Goal: Information Seeking & Learning: Learn about a topic

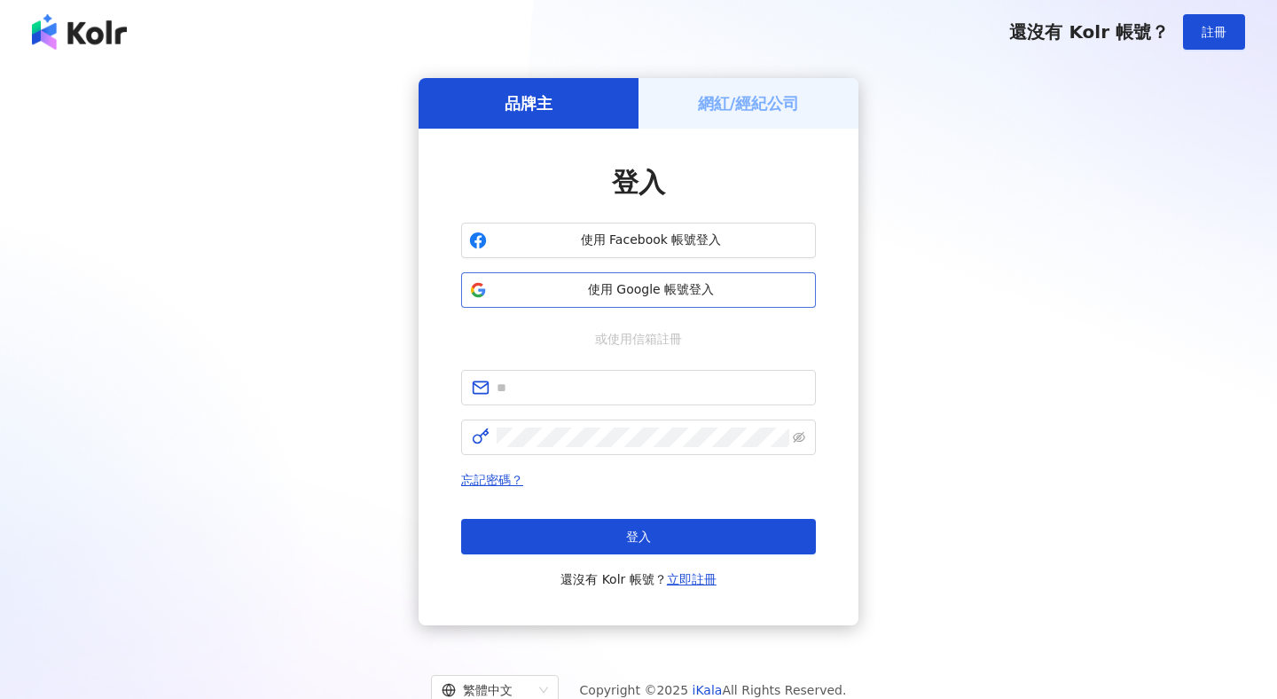
click at [688, 294] on span "使用 Google 帳號登入" at bounding box center [651, 290] width 314 height 18
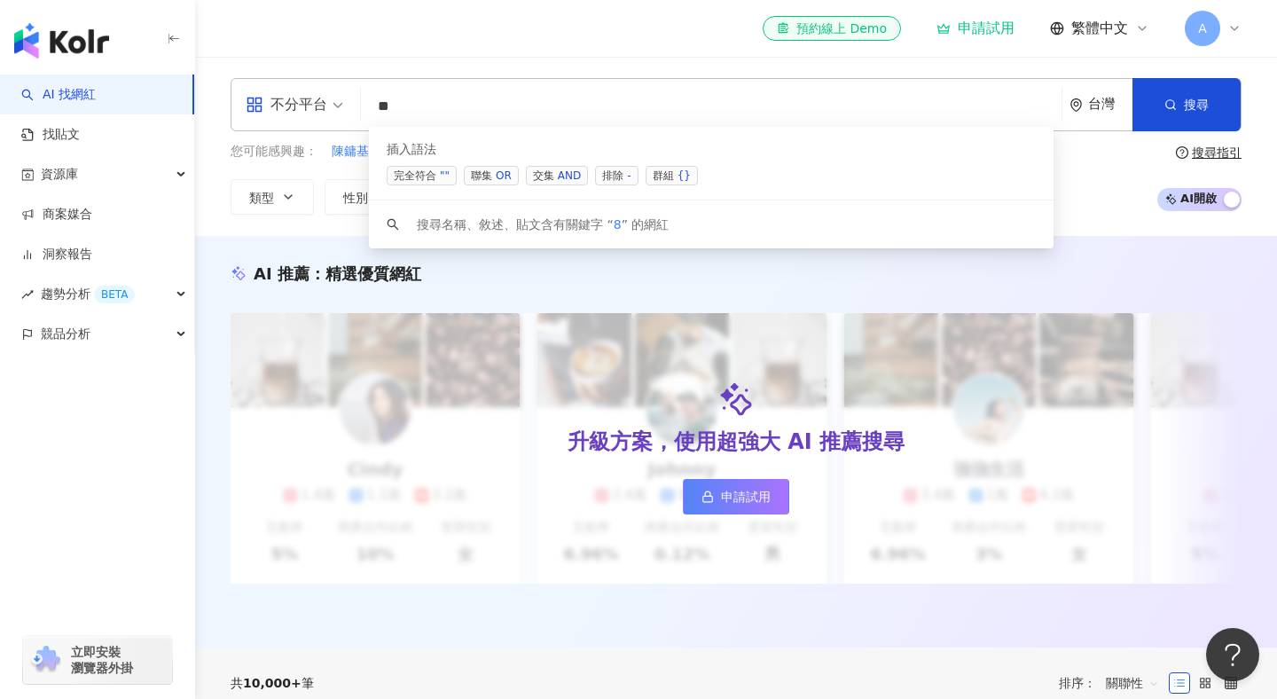
type input "*"
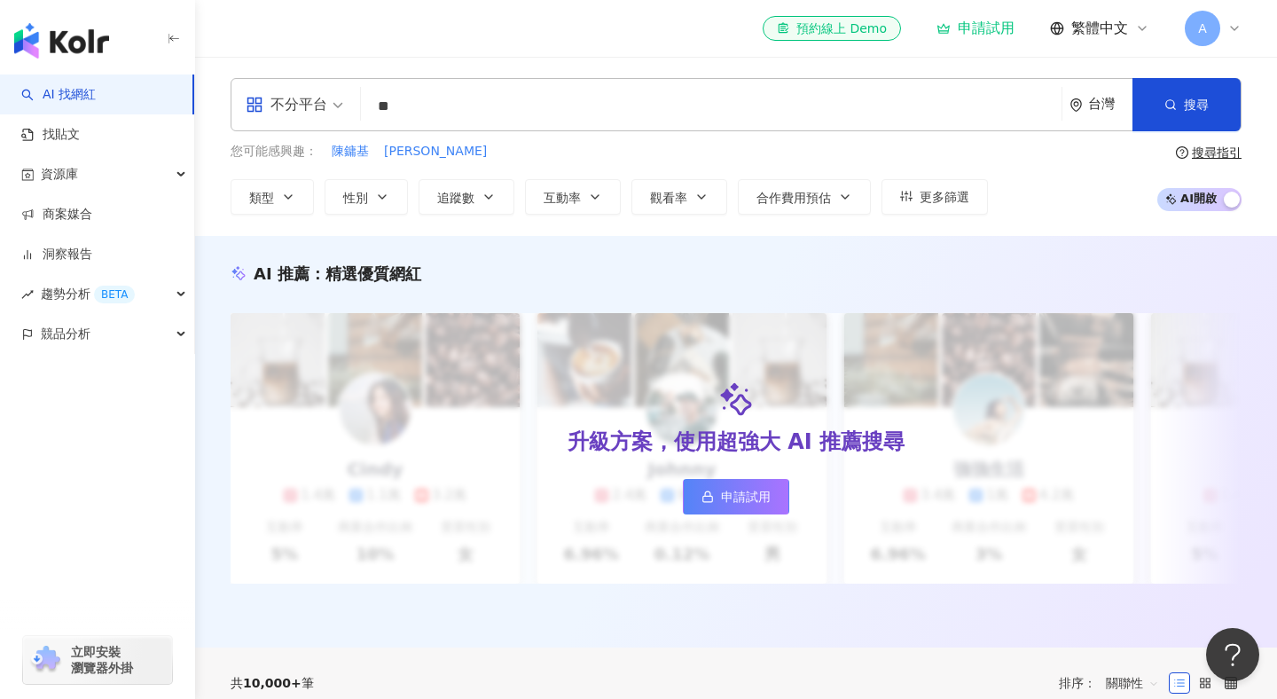
type input "**"
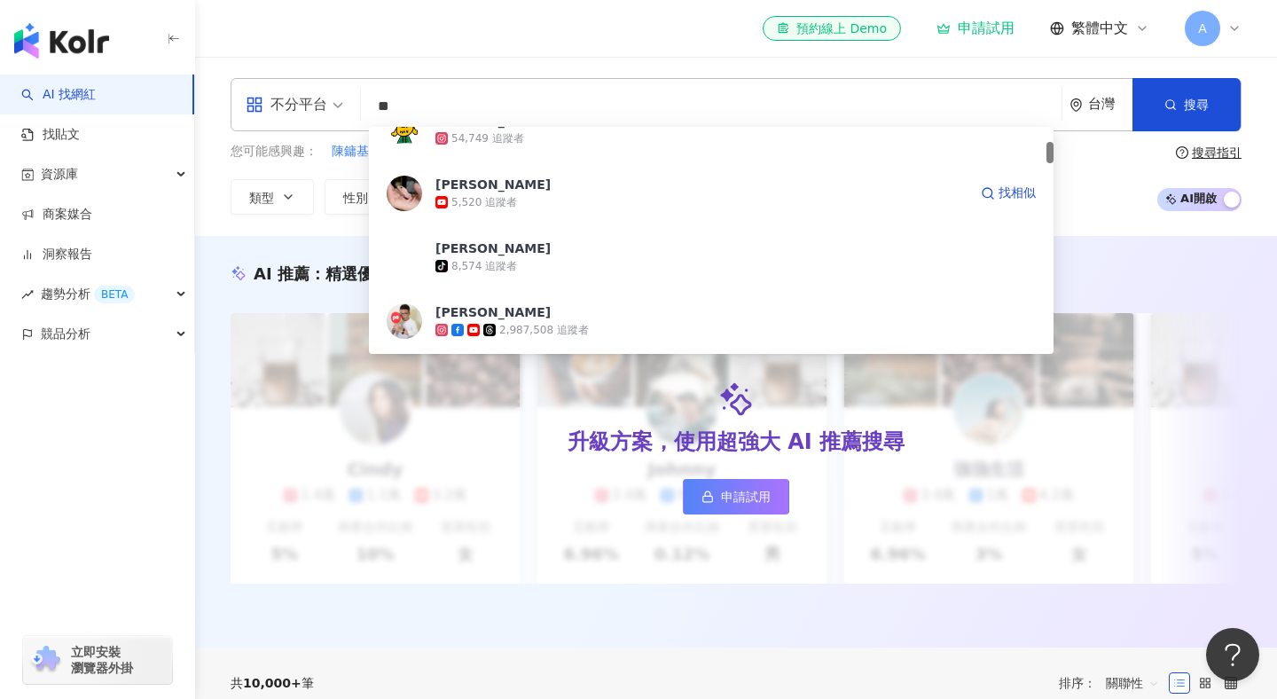
scroll to position [165, 0]
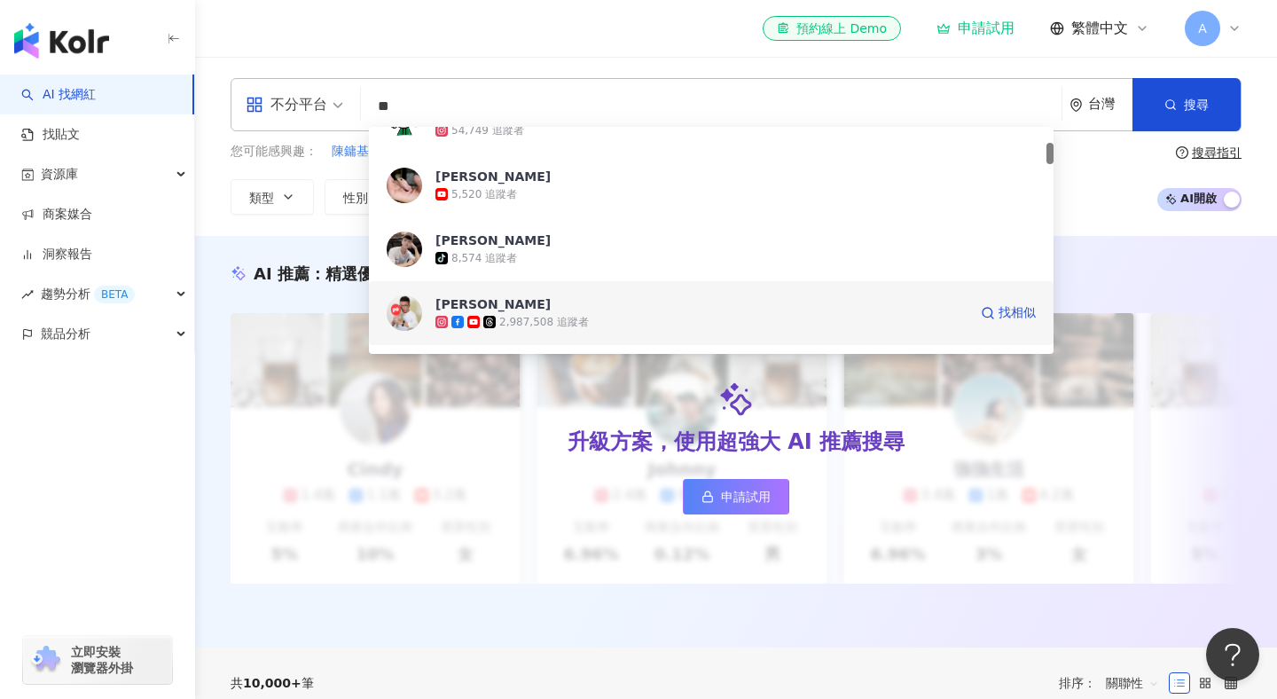
click at [468, 318] on icon at bounding box center [473, 322] width 12 height 12
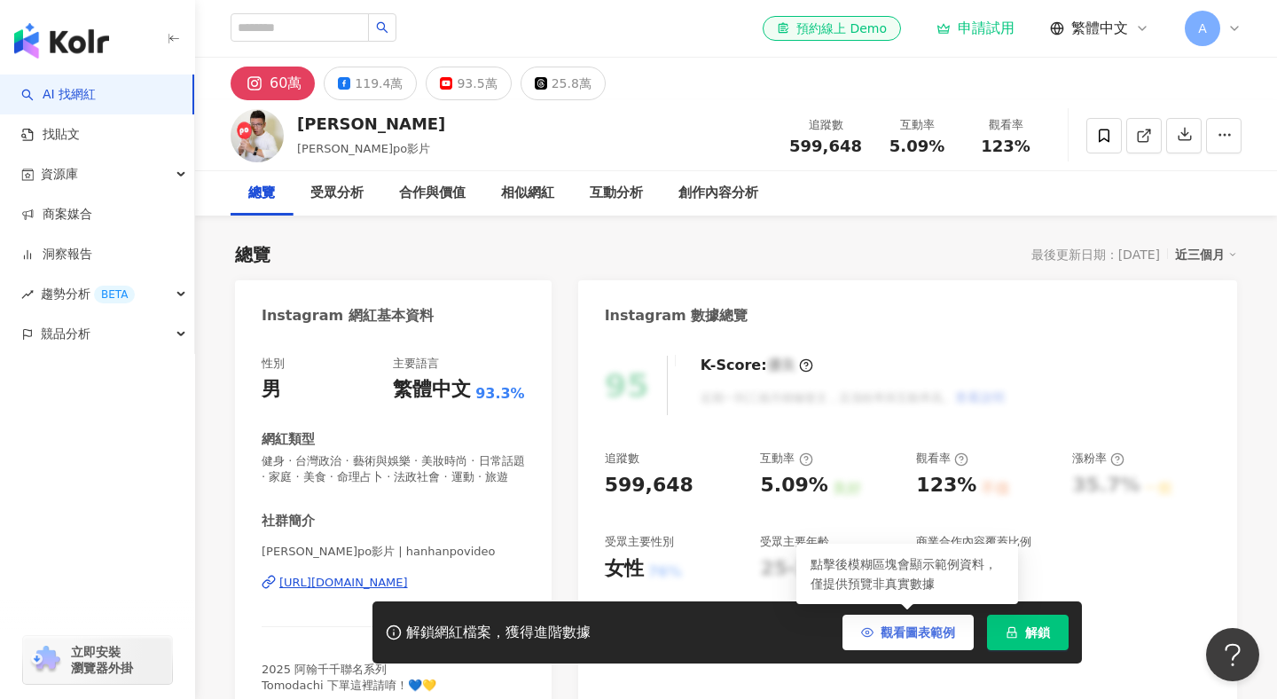
click at [871, 636] on icon "button" at bounding box center [867, 632] width 12 height 12
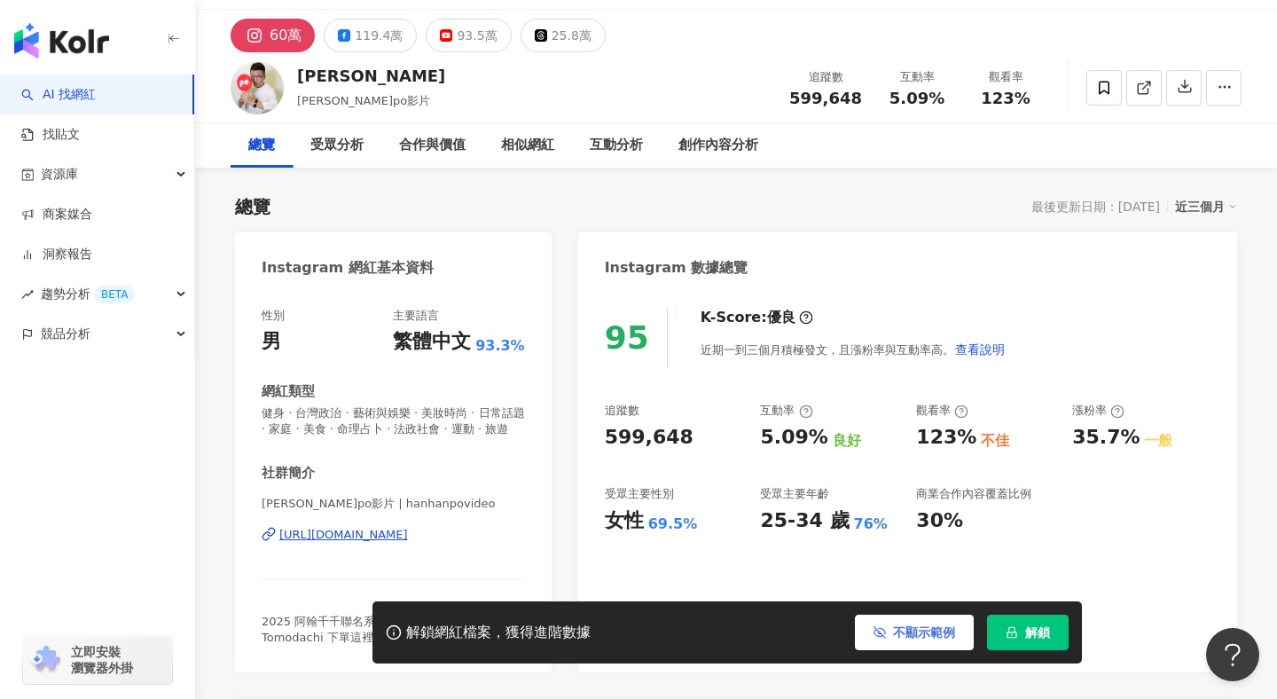
scroll to position [46, 0]
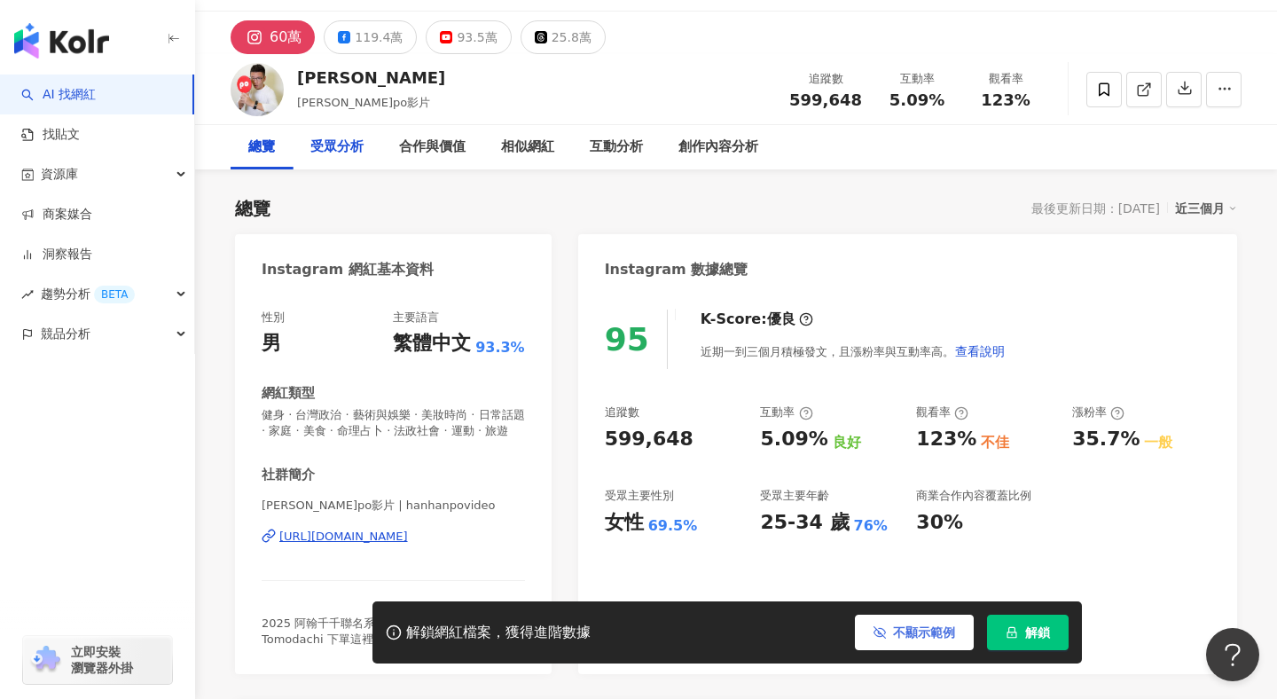
click at [348, 151] on div "受眾分析" at bounding box center [336, 147] width 53 height 21
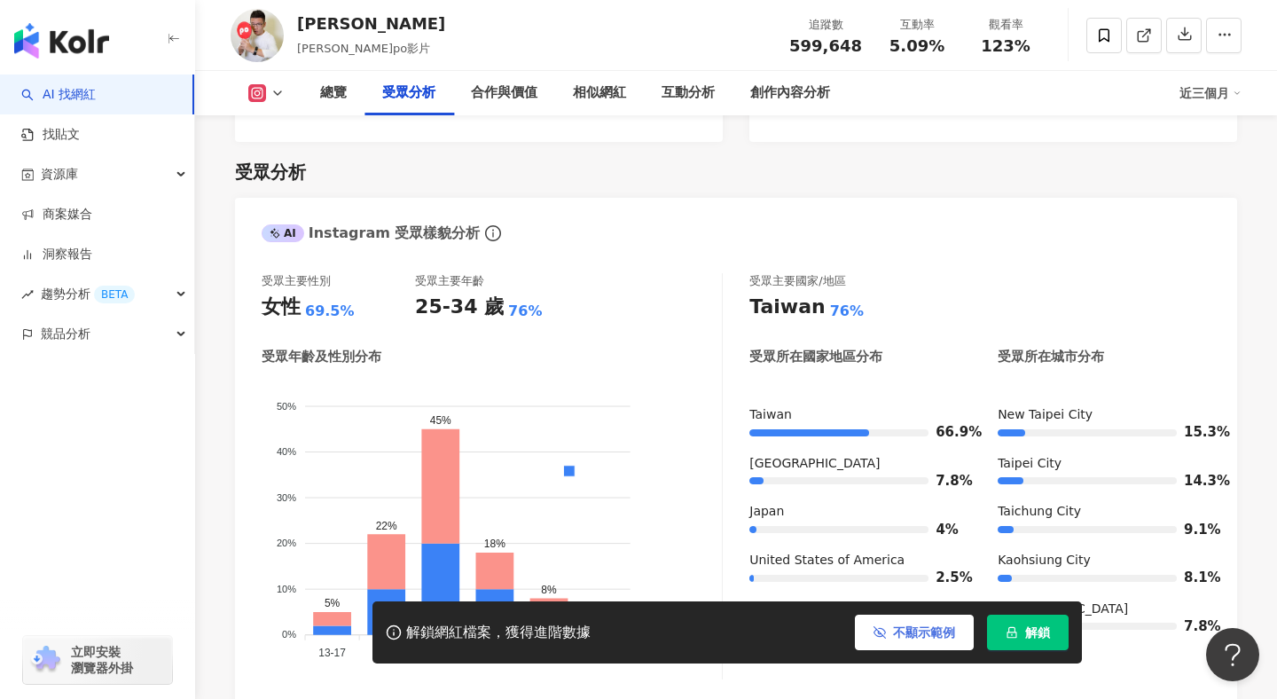
click at [279, 87] on icon at bounding box center [278, 93] width 14 height 14
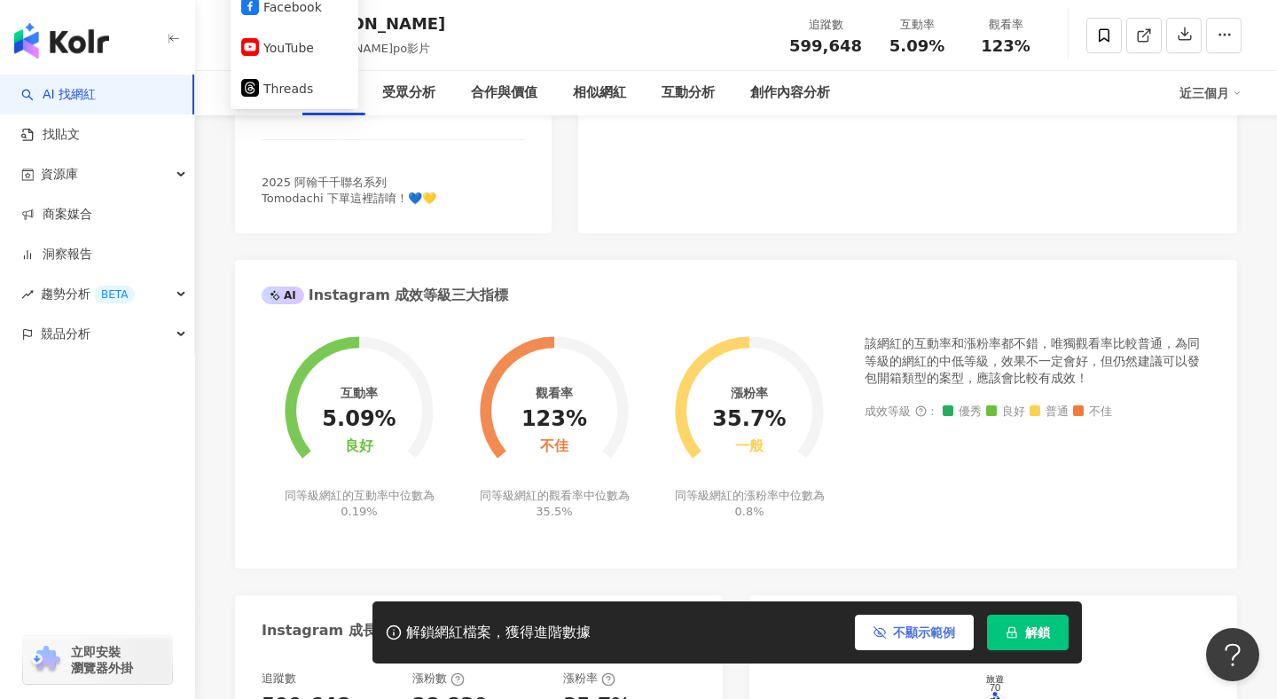
scroll to position [0, 0]
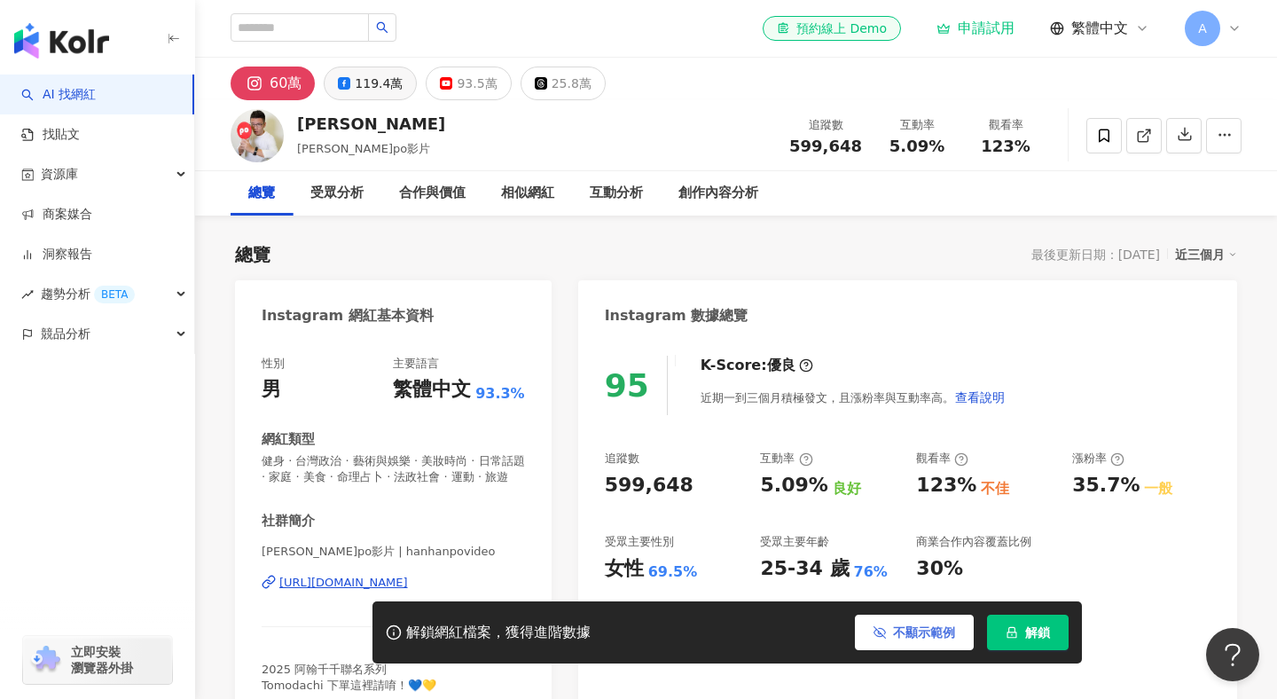
click at [363, 92] on div "119.4萬" at bounding box center [379, 83] width 48 height 25
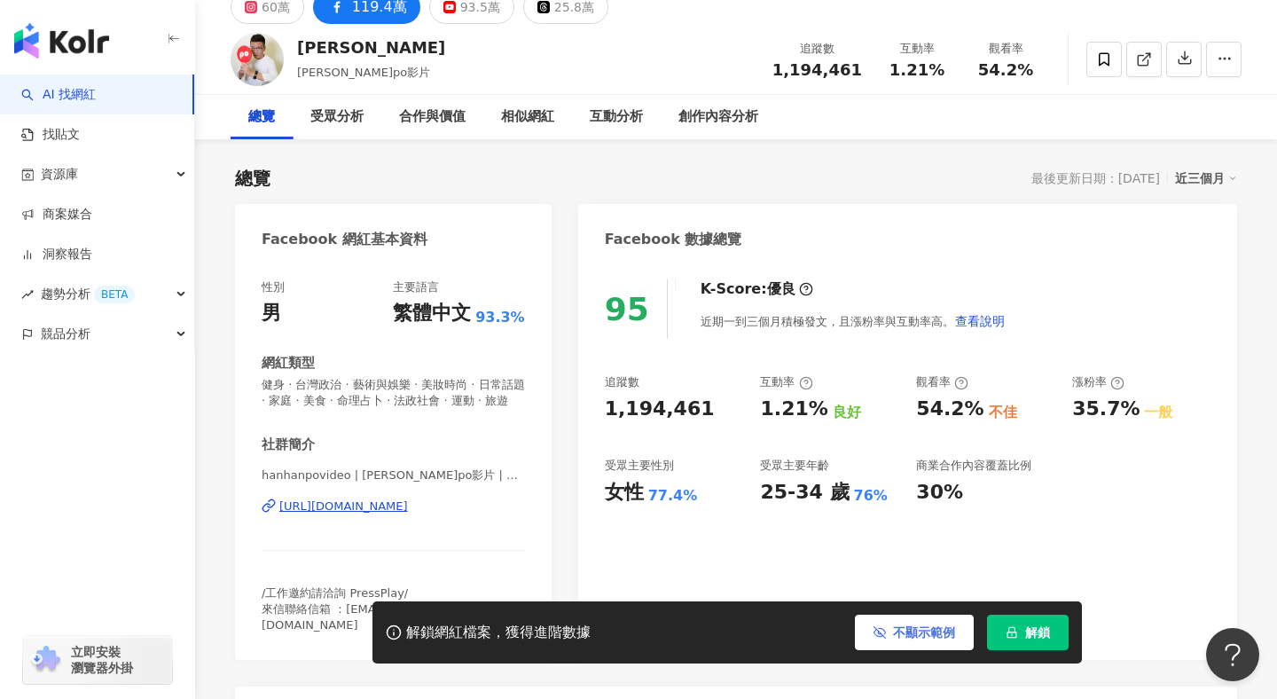
scroll to position [118, 0]
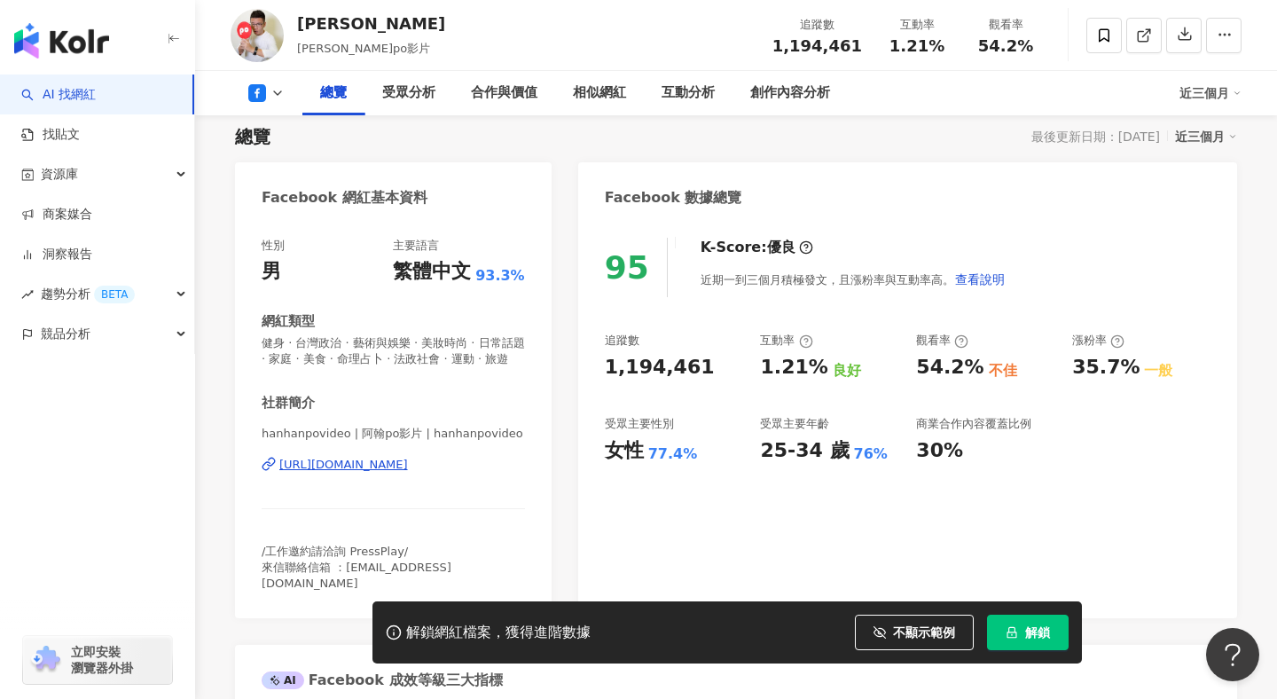
click at [281, 84] on button at bounding box center [267, 93] width 72 height 18
click at [282, 123] on button "Instagram" at bounding box center [294, 126] width 106 height 25
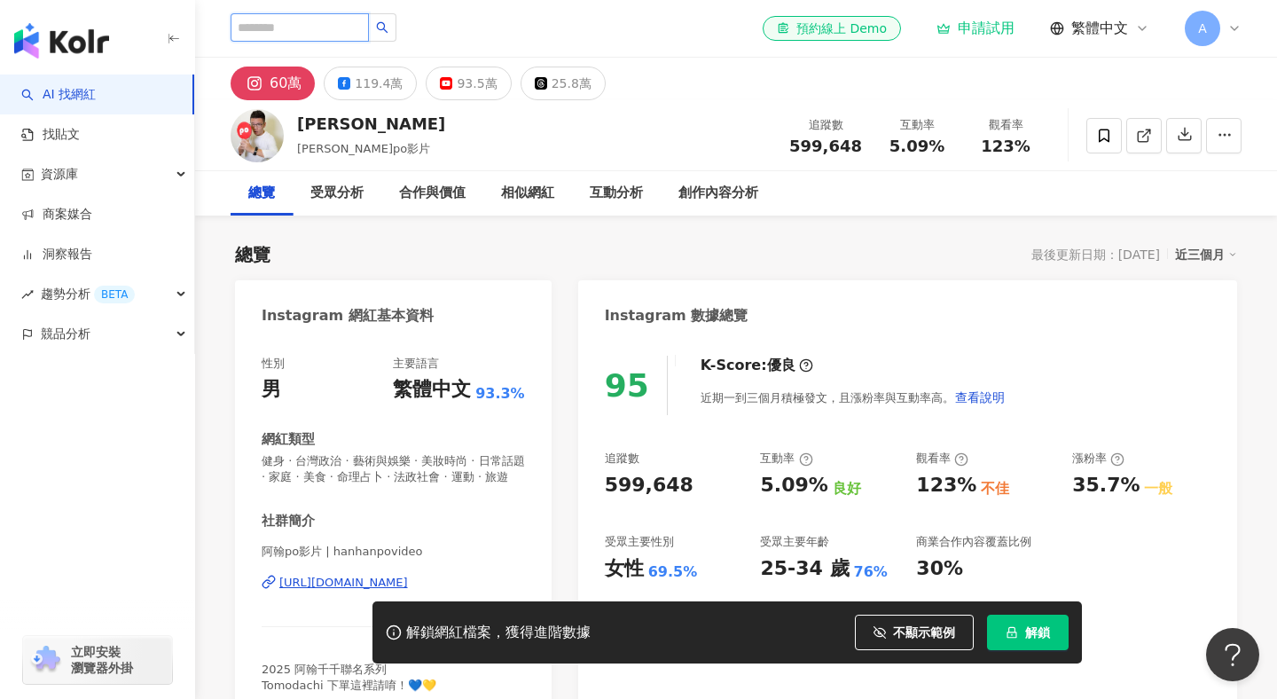
click at [325, 35] on input "search" at bounding box center [300, 27] width 138 height 28
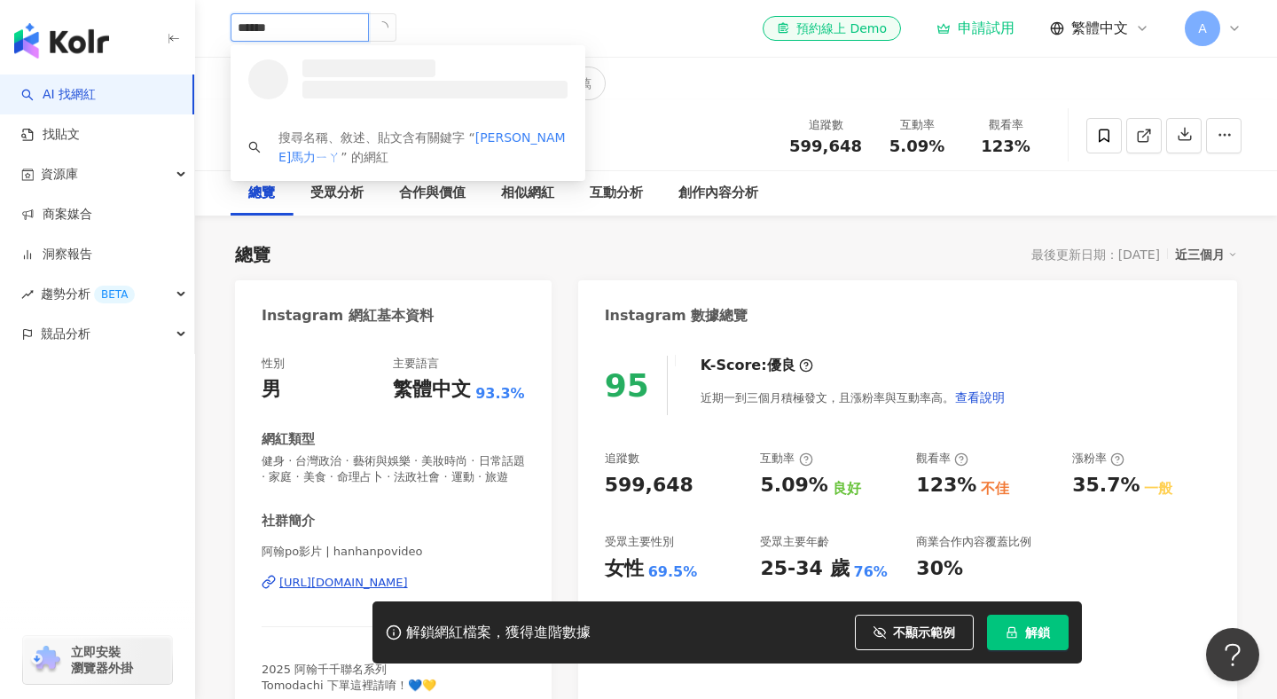
type input "*****"
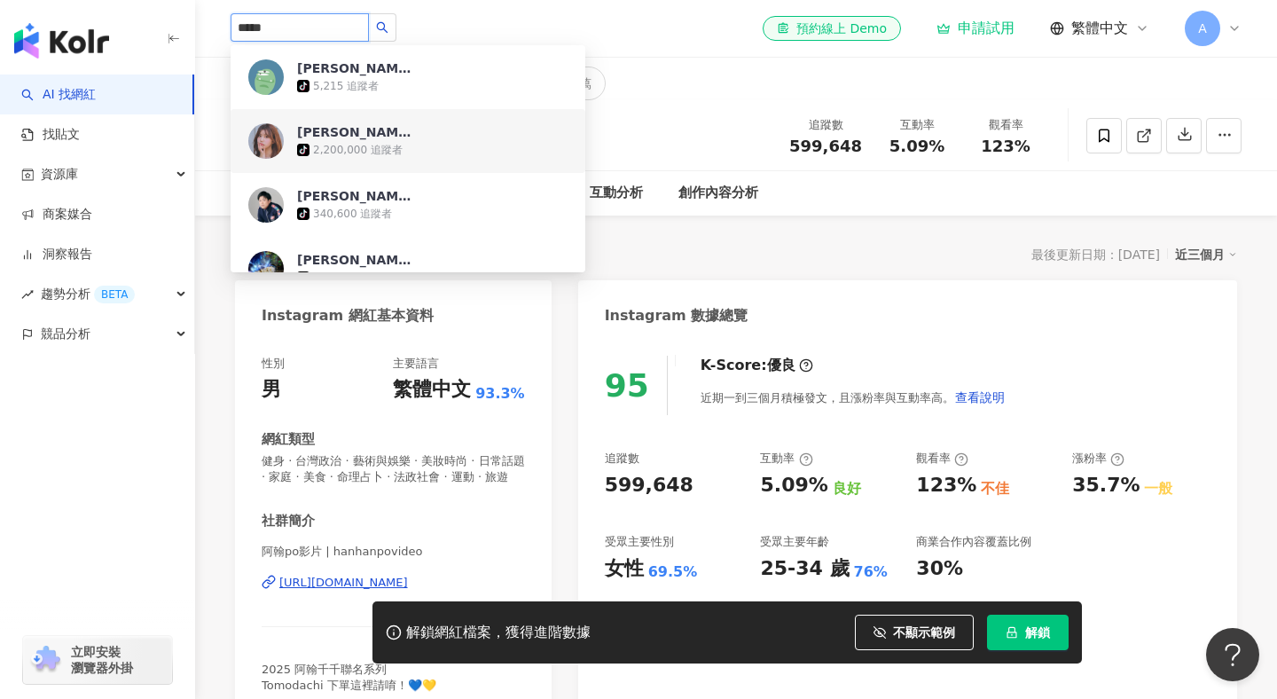
click at [332, 131] on div "[PERSON_NAME]" at bounding box center [354, 132] width 115 height 18
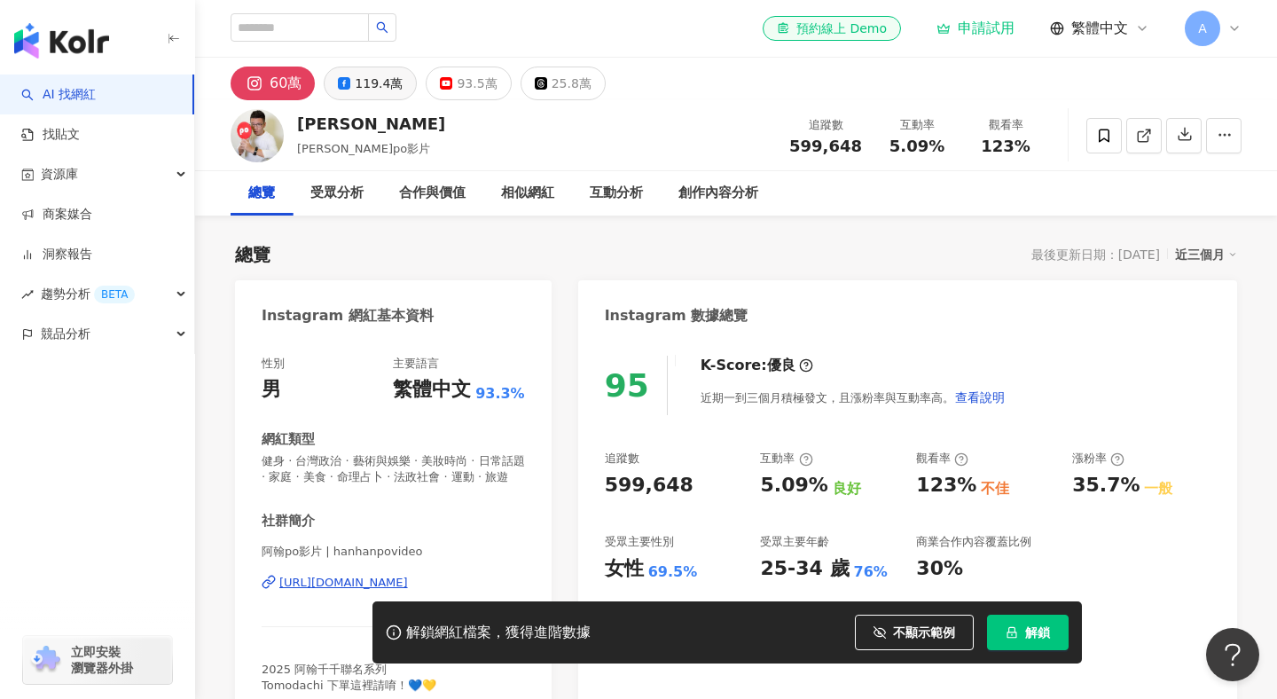
click at [365, 82] on div "119.4萬" at bounding box center [379, 83] width 48 height 25
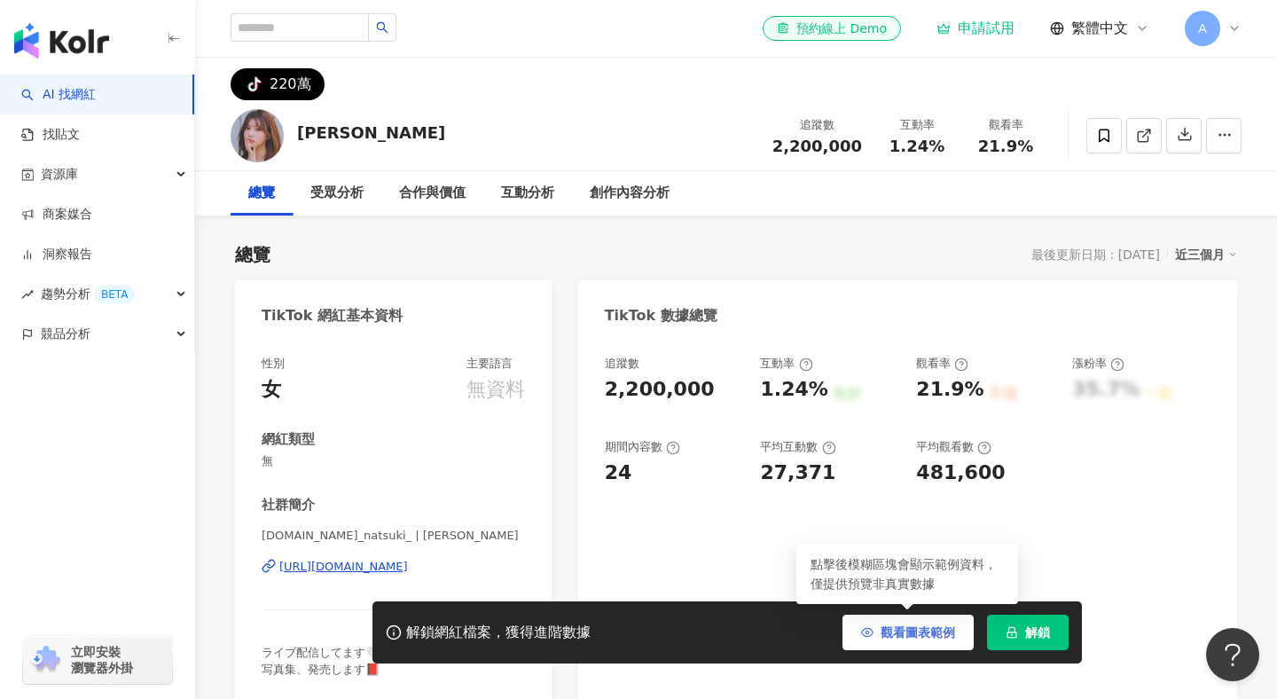
click at [925, 642] on button "觀看圖表範例" at bounding box center [908, 632] width 131 height 35
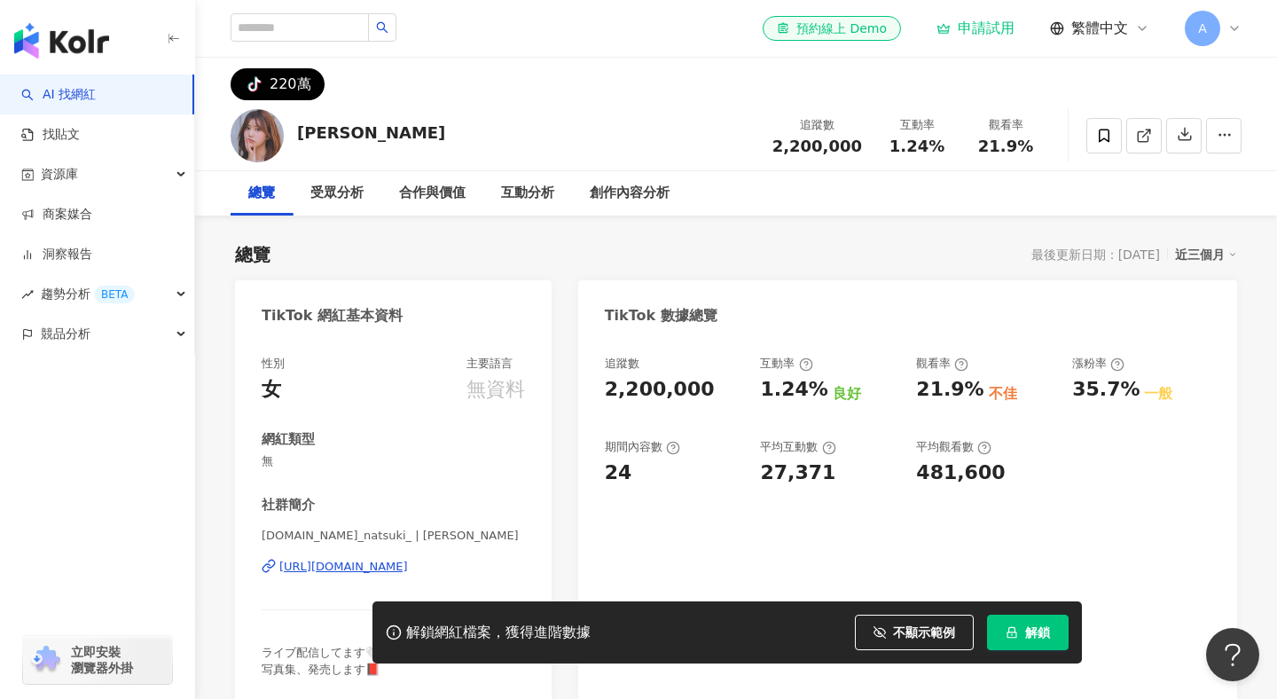
click at [278, 76] on div "220萬" at bounding box center [291, 84] width 42 height 25
click at [278, 96] on div "220萬" at bounding box center [291, 84] width 42 height 25
click at [317, 35] on input "search" at bounding box center [300, 27] width 138 height 28
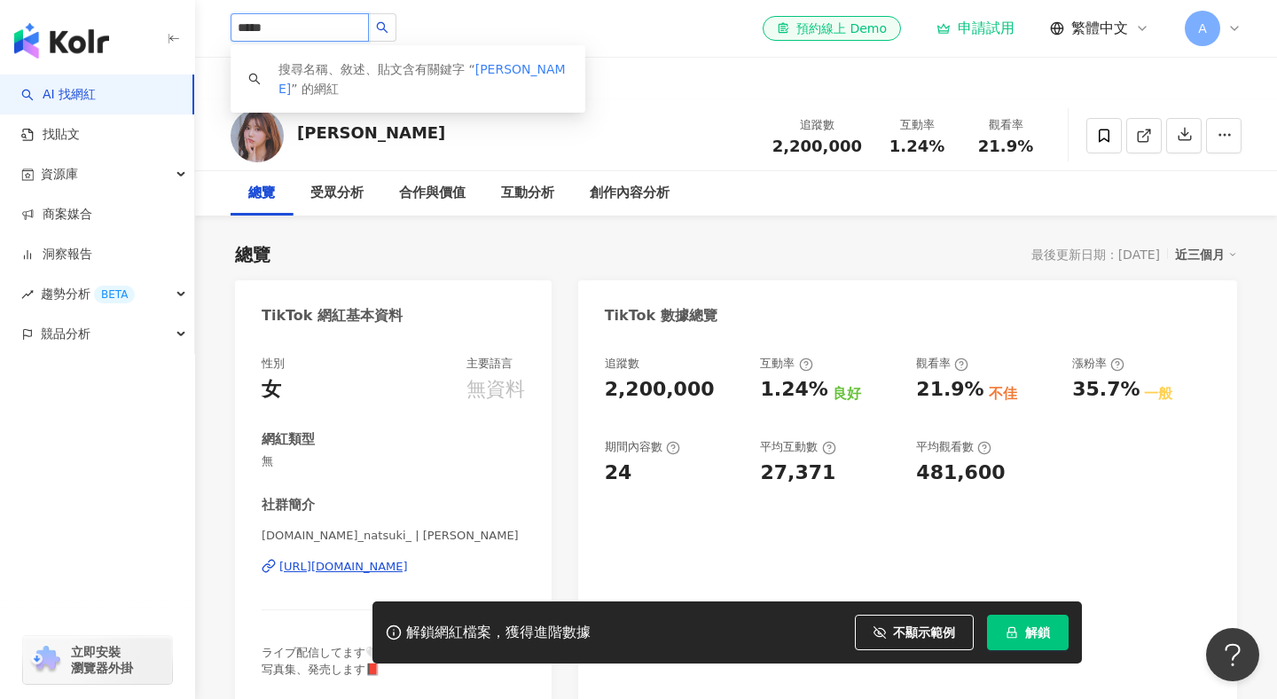
type input "*****"
click at [324, 32] on input "*****" at bounding box center [300, 27] width 138 height 28
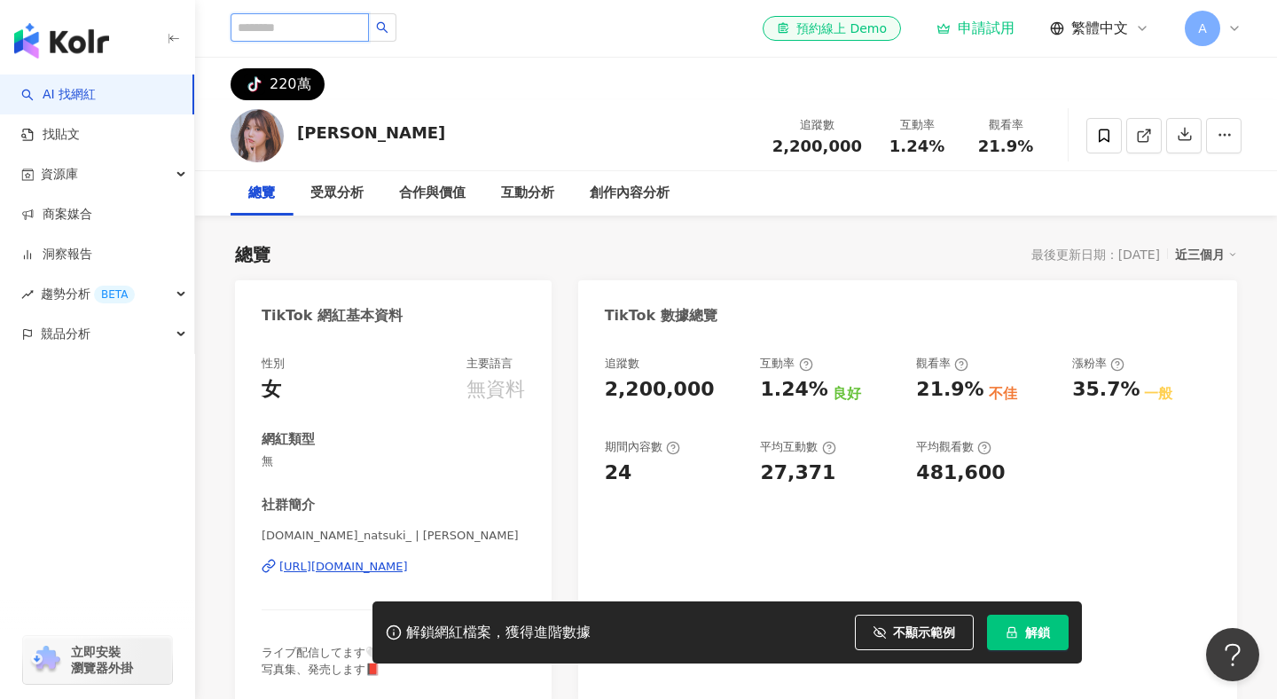
paste input "**********"
type input "**********"
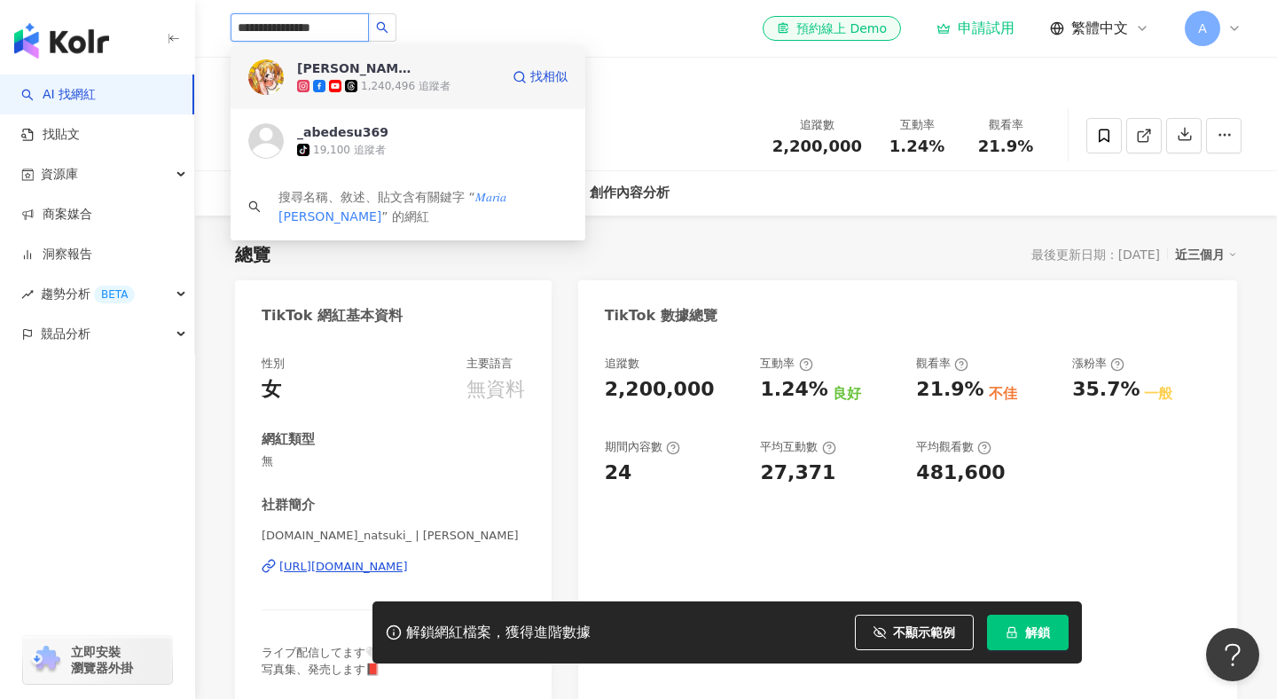
click at [344, 71] on div "阿部瑪利亞 Maria Abe" at bounding box center [354, 68] width 115 height 18
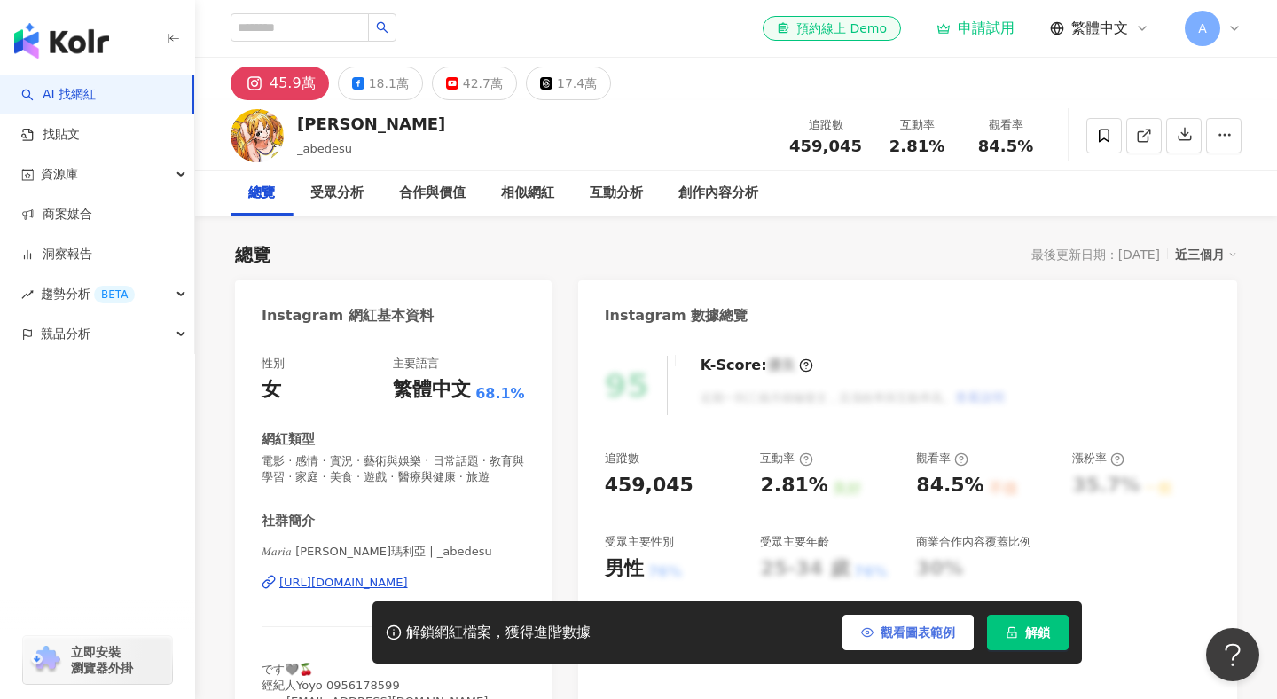
click at [895, 632] on span "觀看圖表範例" at bounding box center [918, 632] width 75 height 14
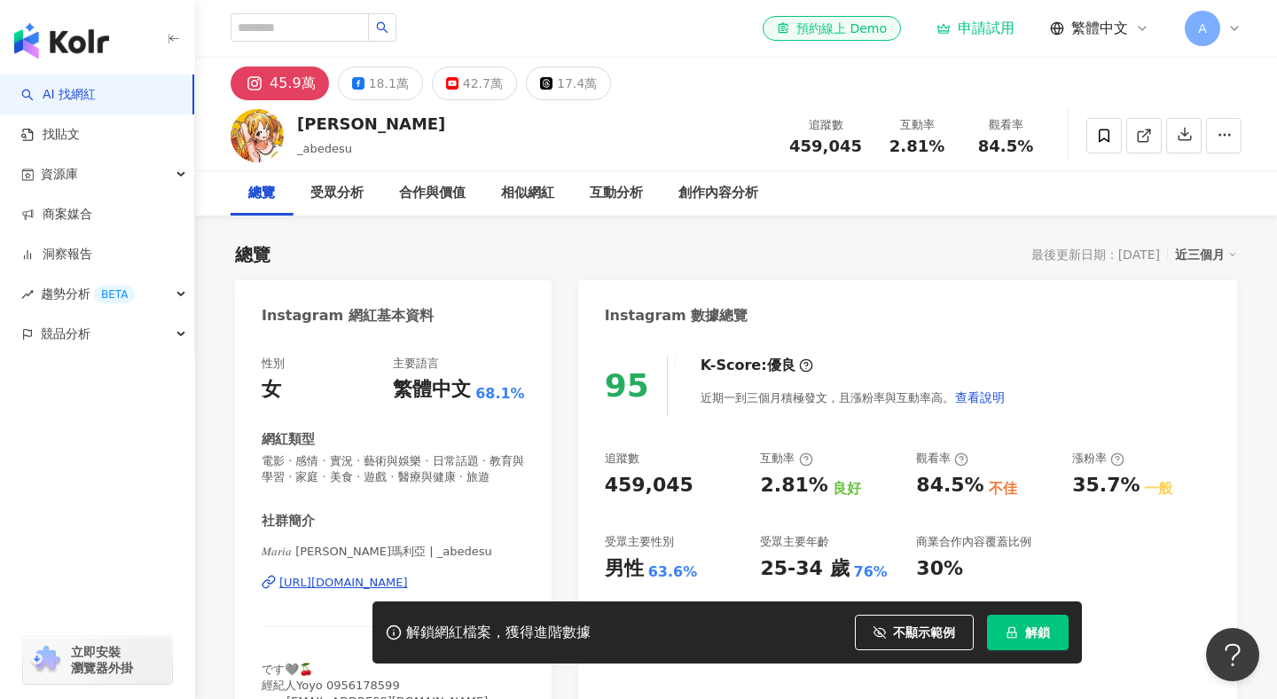
scroll to position [69, 0]
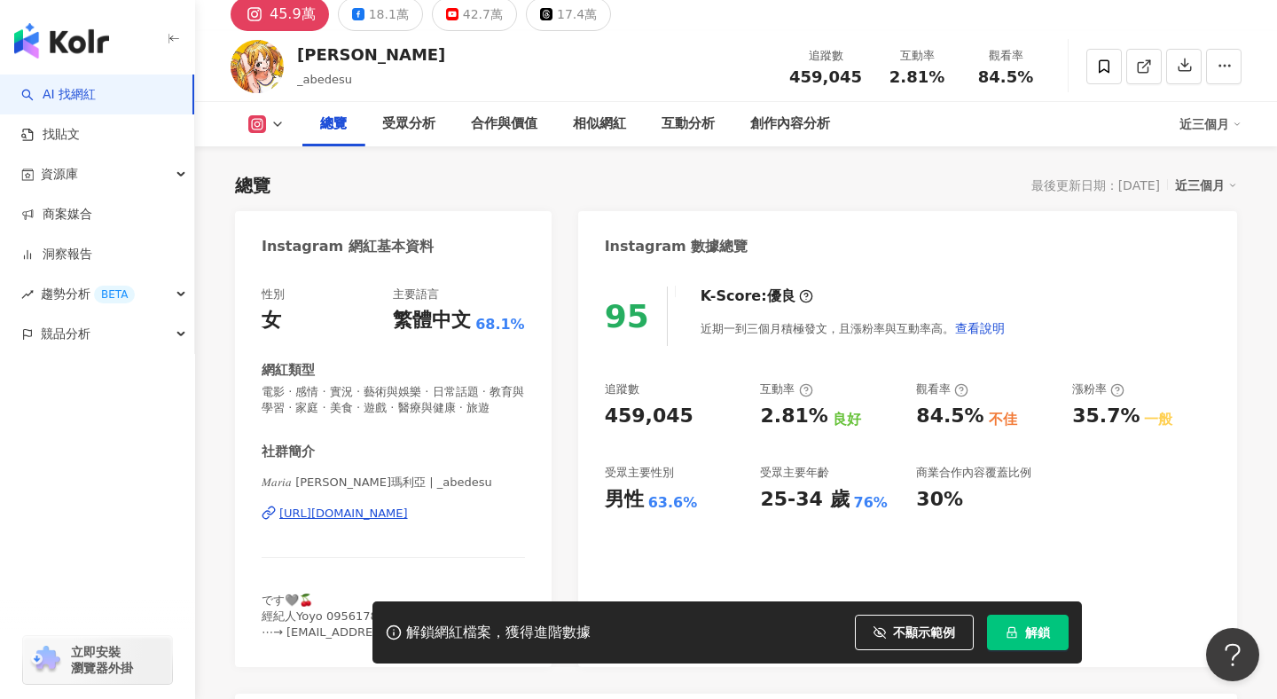
click at [288, 122] on button at bounding box center [267, 124] width 72 height 18
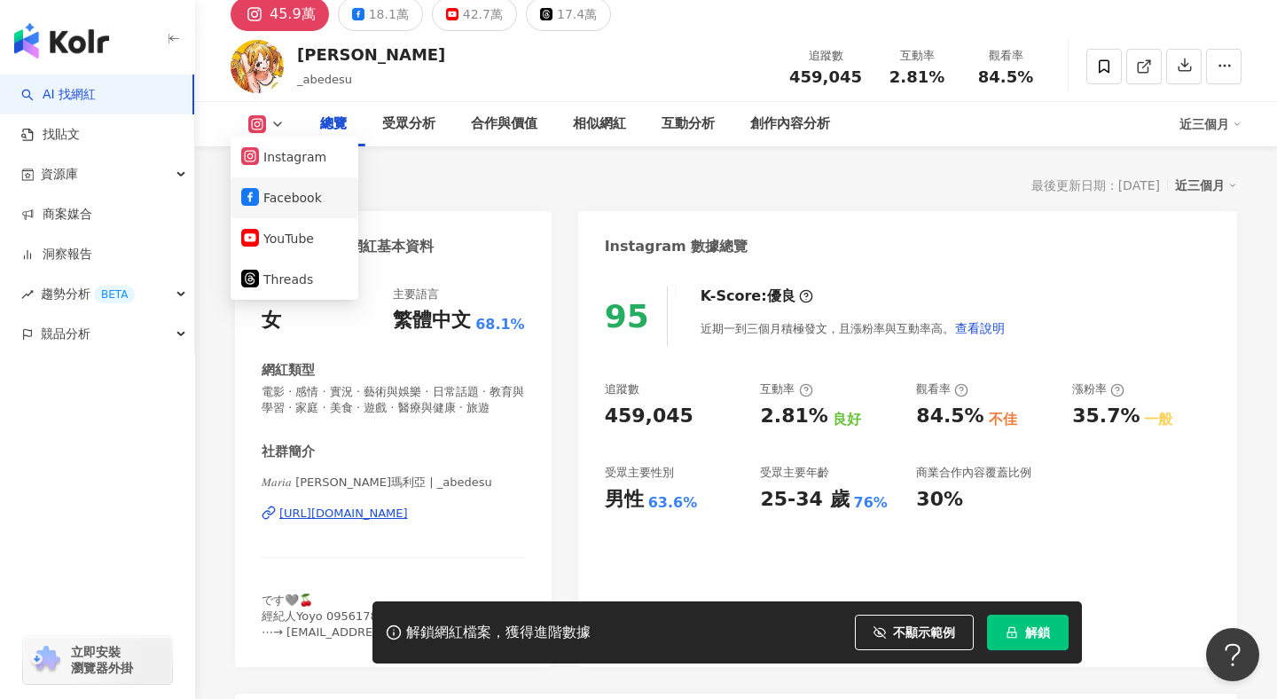
click at [280, 199] on button "Facebook" at bounding box center [294, 197] width 106 height 25
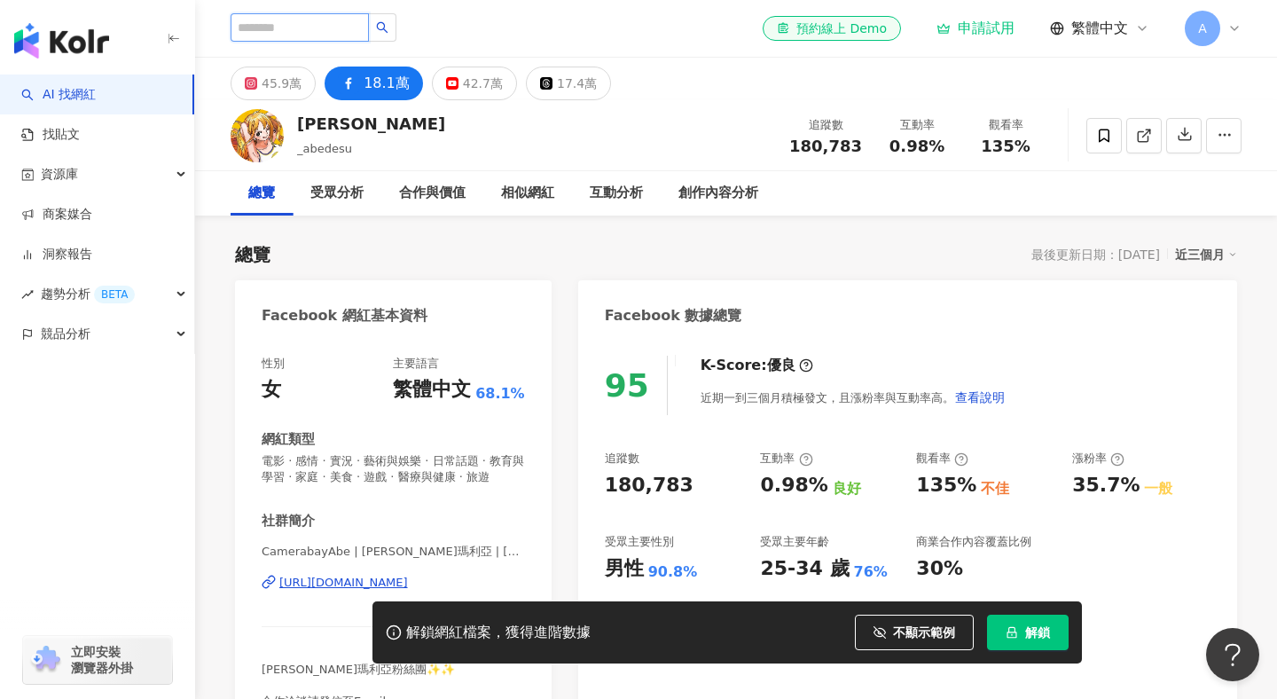
click at [302, 32] on input "search" at bounding box center [300, 27] width 138 height 28
type input "*"
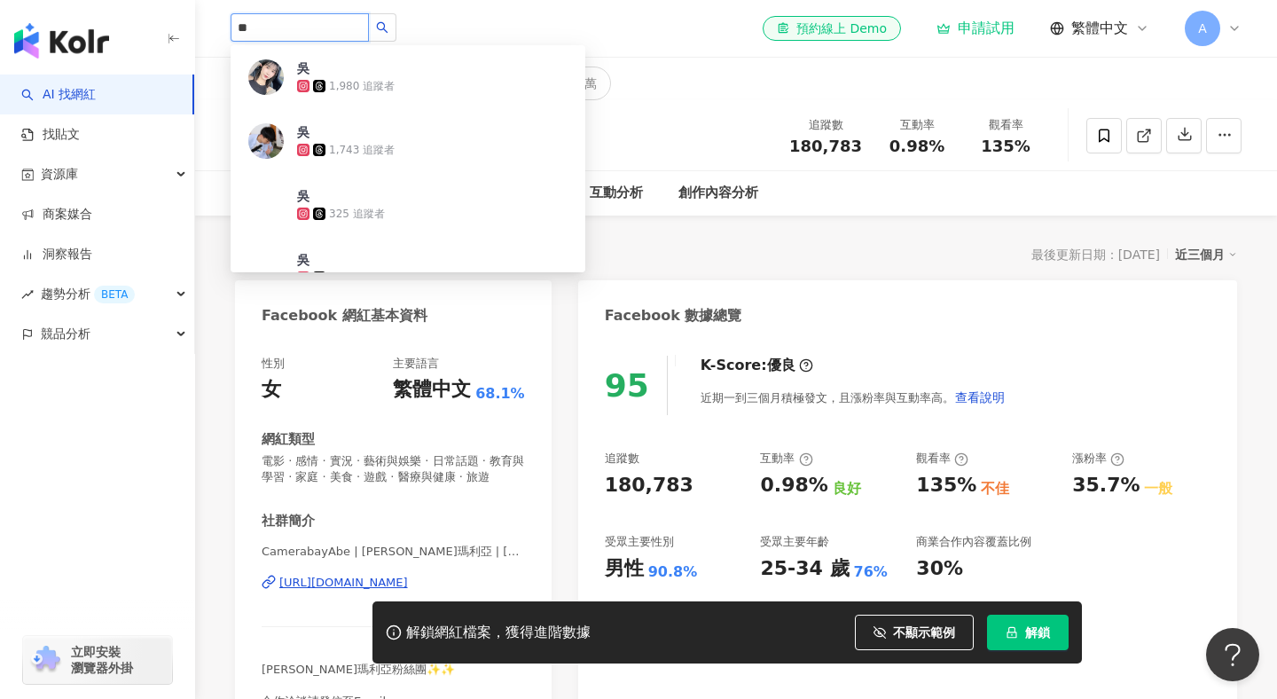
type input "**"
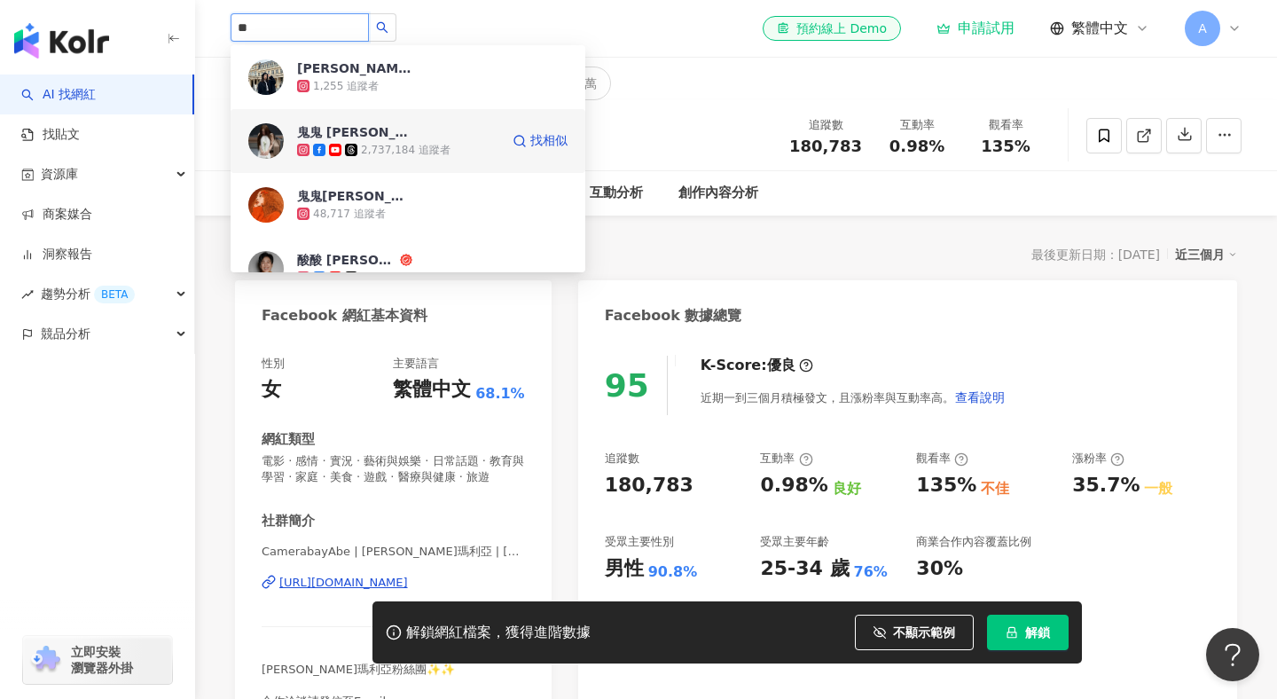
click at [386, 139] on span "鬼鬼 吳映潔" at bounding box center [354, 132] width 115 height 18
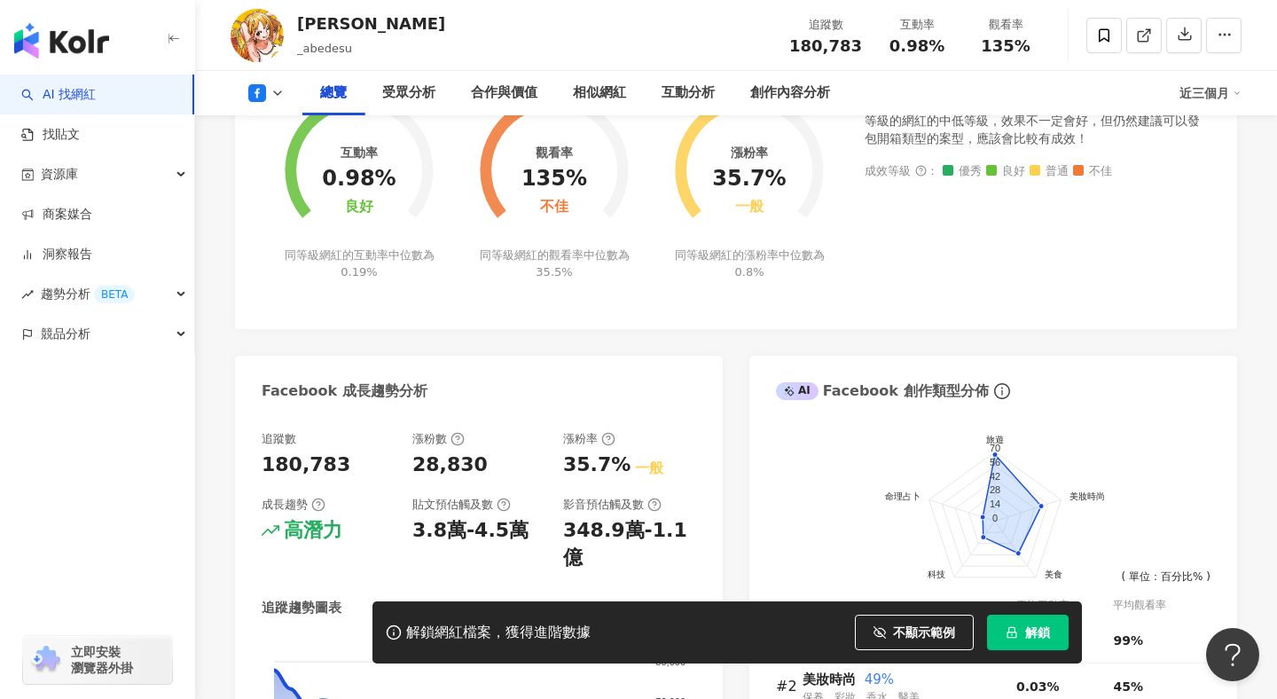
scroll to position [1629, 0]
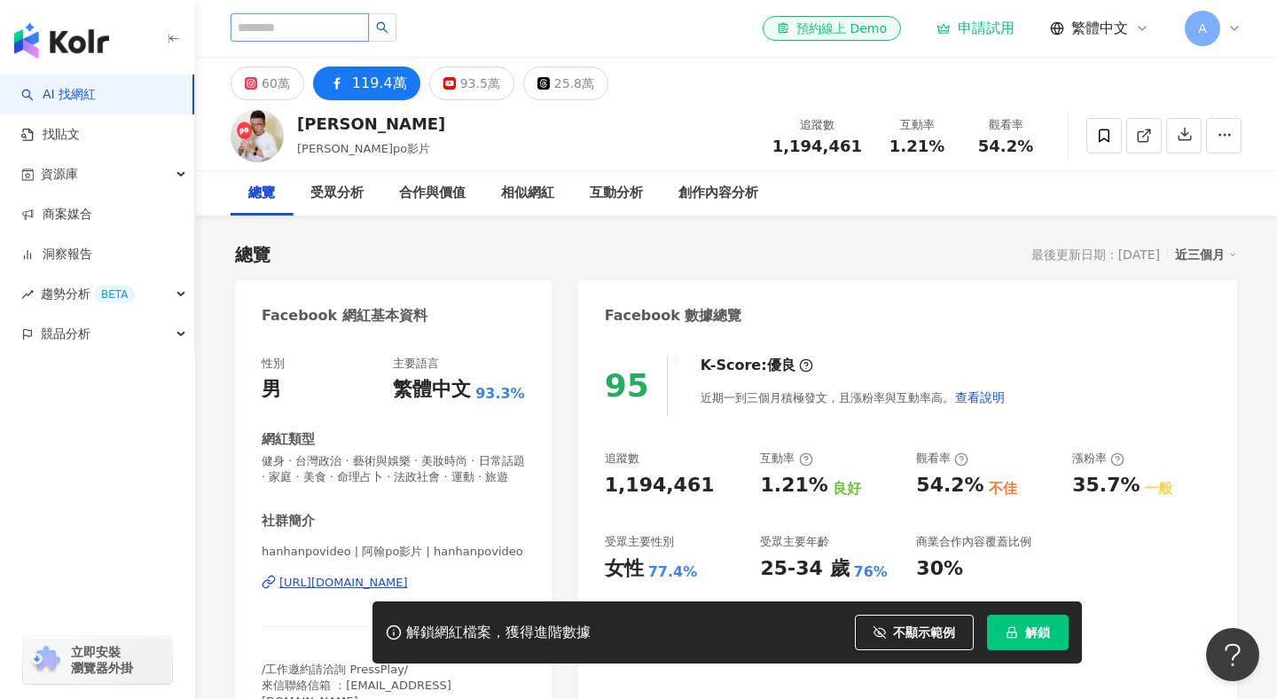
click at [276, 31] on input "search" at bounding box center [300, 27] width 138 height 28
type input "*"
type input "**"
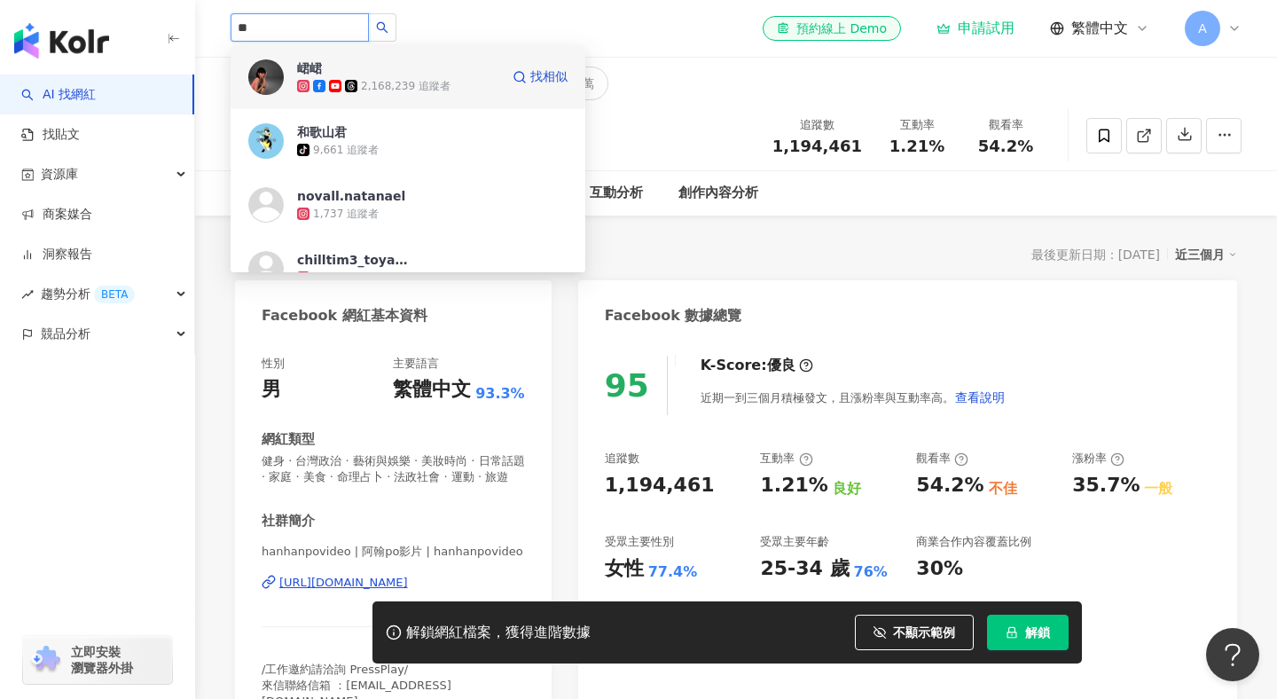
click at [385, 58] on div "峮峮 2,168,239 追蹤者 找相似" at bounding box center [408, 77] width 355 height 64
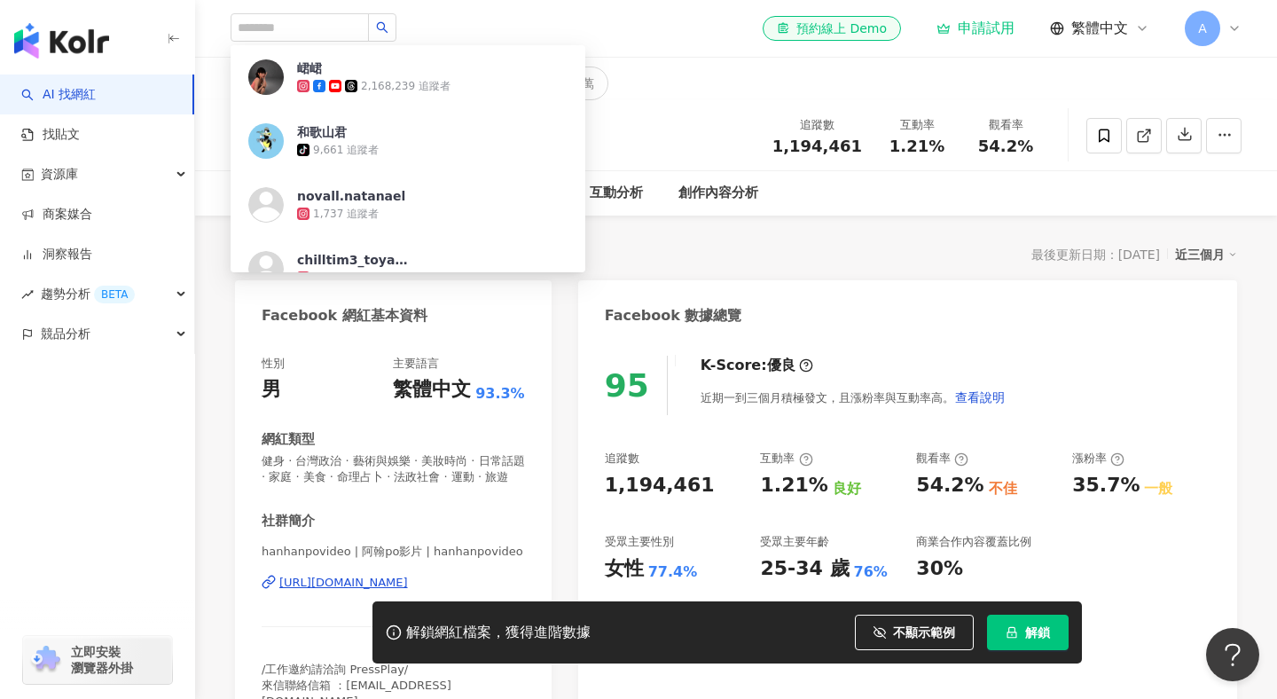
click at [366, 408] on div "性別 男 主要語言 繁體中文 93.3% 網紅類型 健身 · 台灣政治 · 藝術與娛樂 · 美妝時尚 · 日常話題 · 家庭 · 美食 · 命理占卜 · 法政…" at bounding box center [393, 533] width 263 height 354
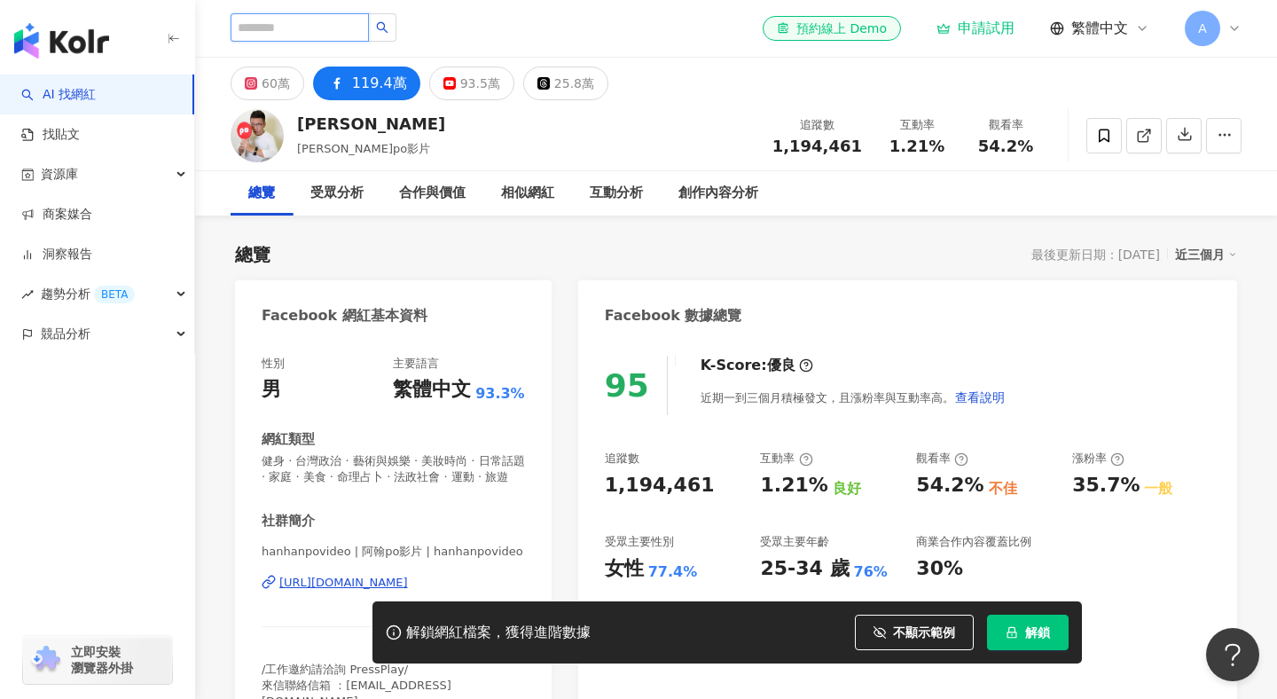
click at [279, 37] on input "search" at bounding box center [300, 27] width 138 height 28
type input "*"
type input "***"
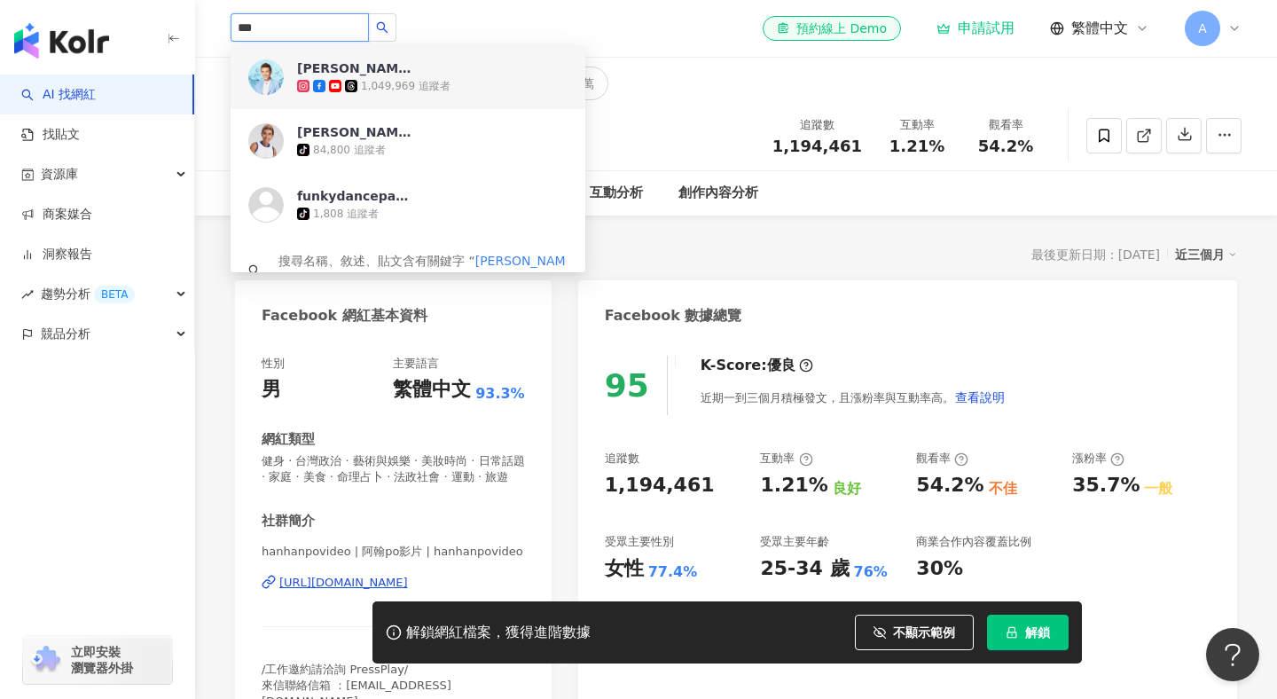
click at [349, 75] on span "潘若迪" at bounding box center [354, 68] width 115 height 18
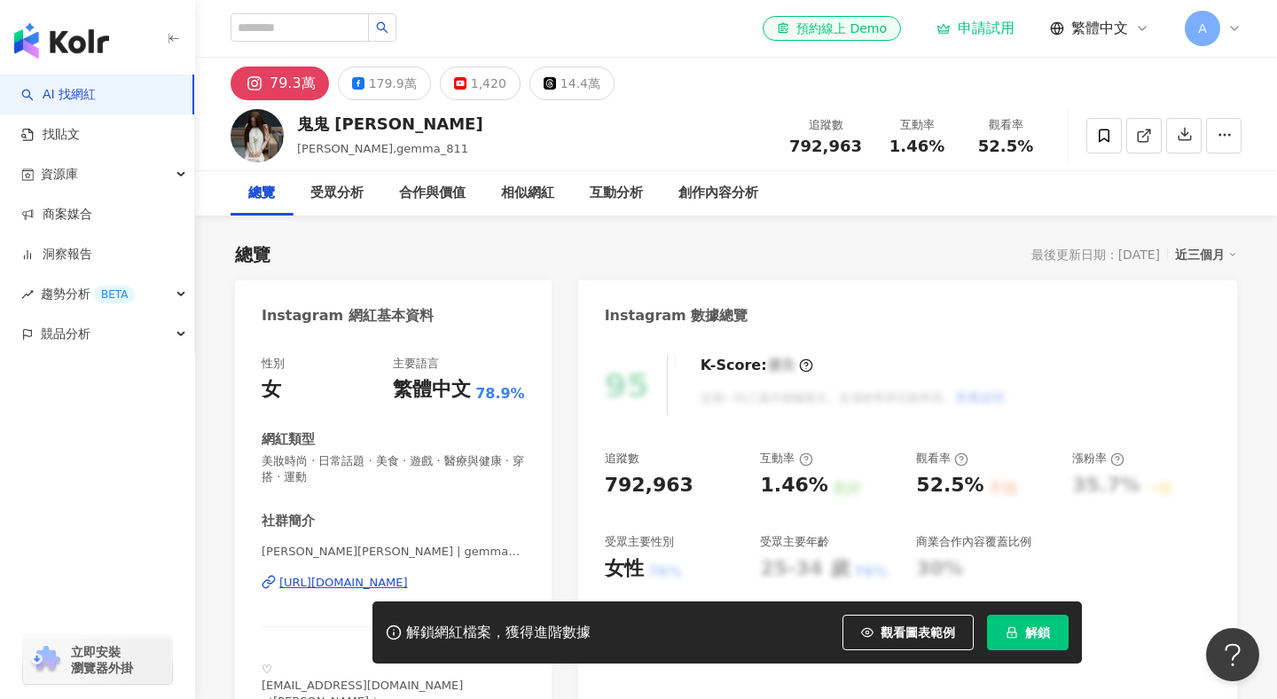
click at [889, 605] on div "解鎖網紅檔案，獲得進階數據 觀看圖表範例 解鎖" at bounding box center [728, 632] width 710 height 62
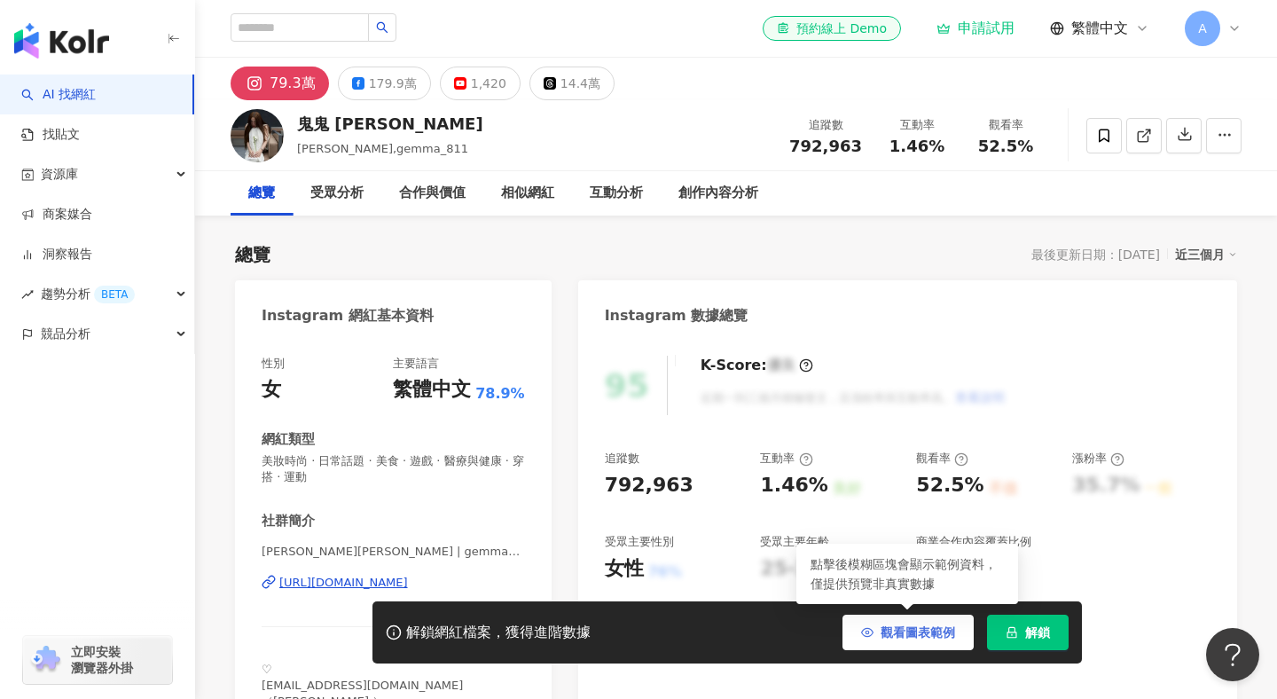
click at [885, 632] on span "觀看圖表範例" at bounding box center [918, 632] width 75 height 14
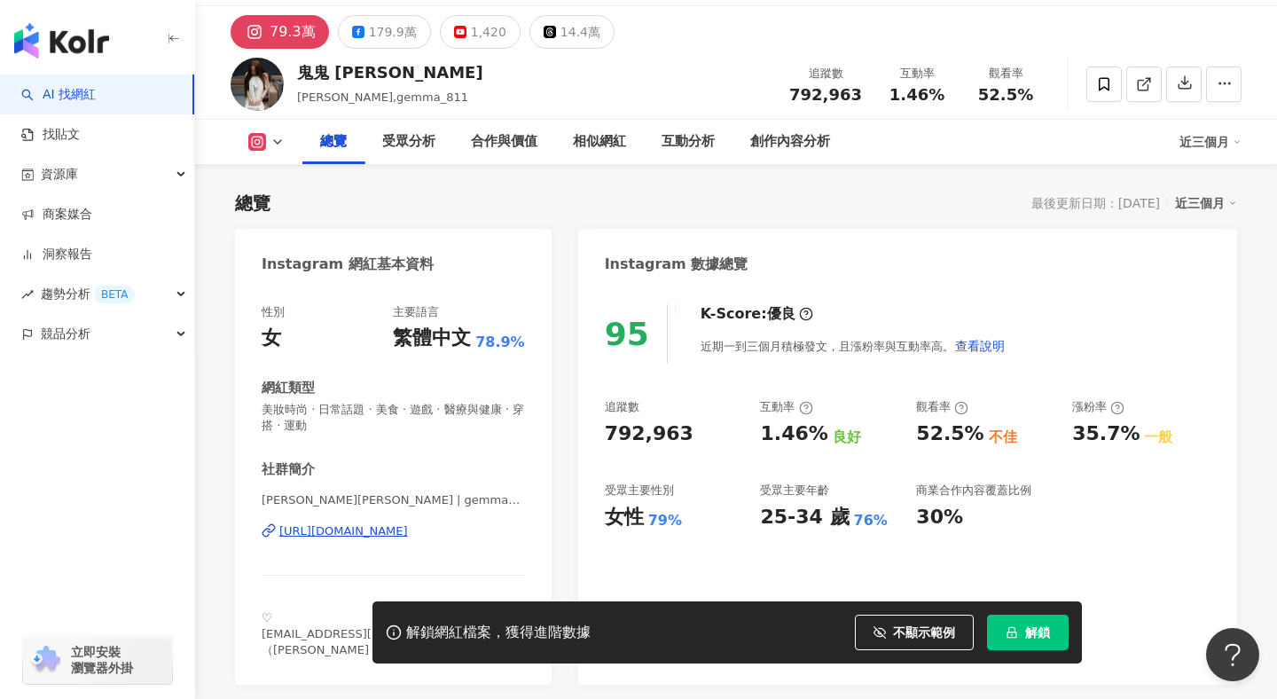
scroll to position [40, 0]
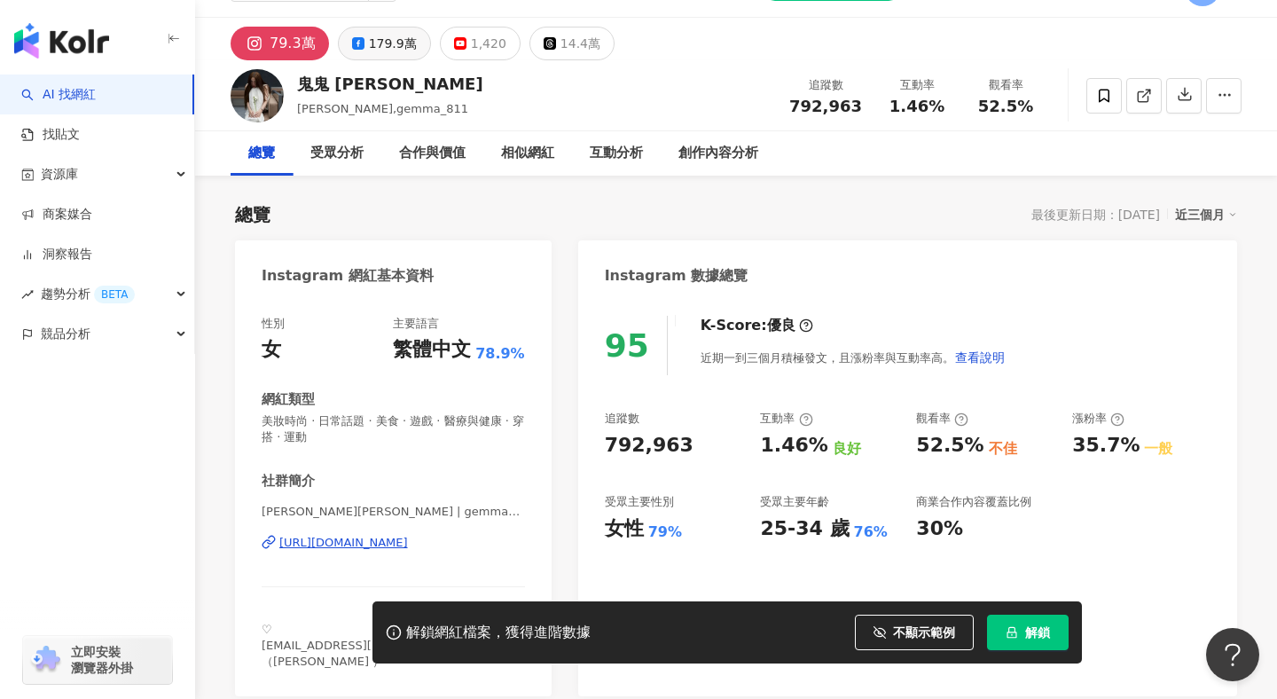
click at [354, 50] on button "179.9萬" at bounding box center [384, 44] width 93 height 34
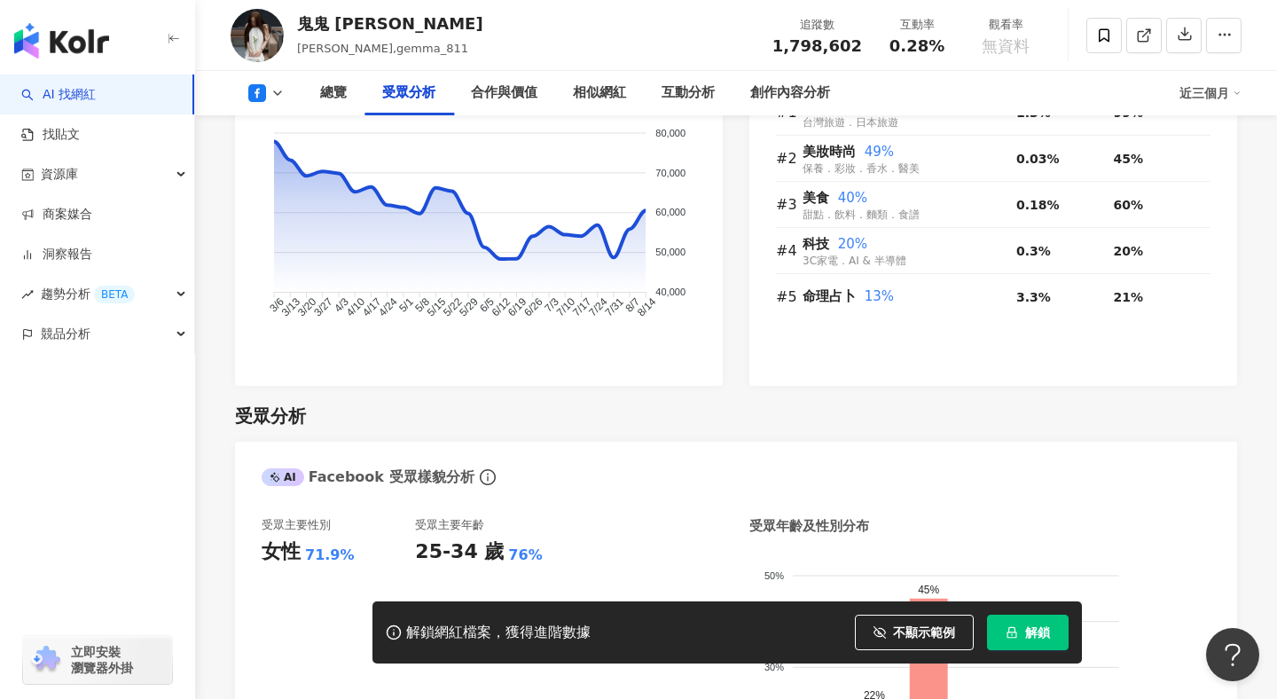
scroll to position [1516, 0]
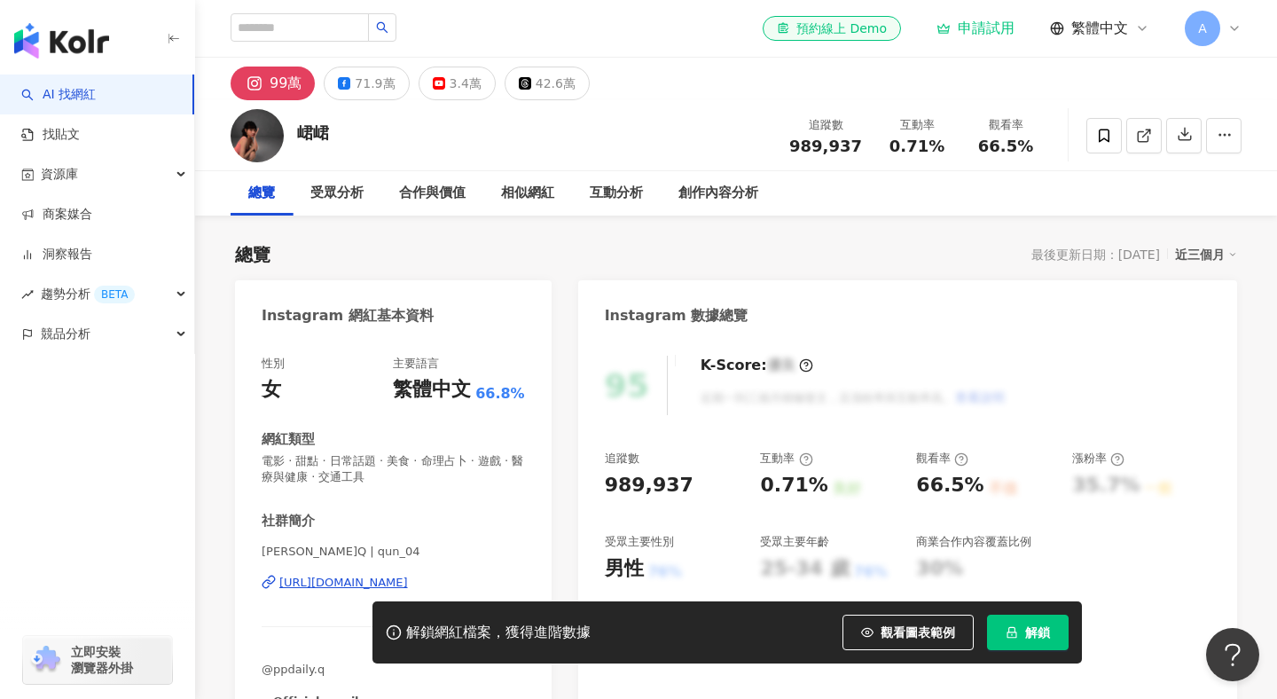
click at [922, 630] on span "觀看圖表範例" at bounding box center [918, 632] width 75 height 14
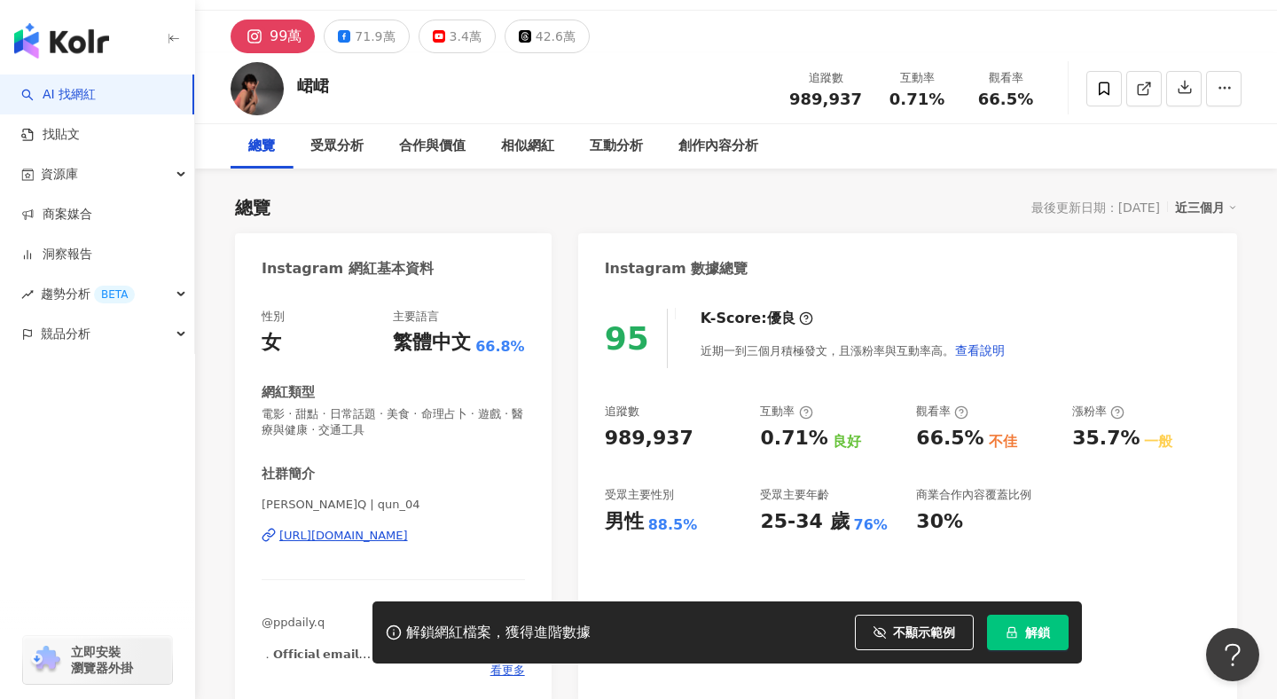
scroll to position [55, 0]
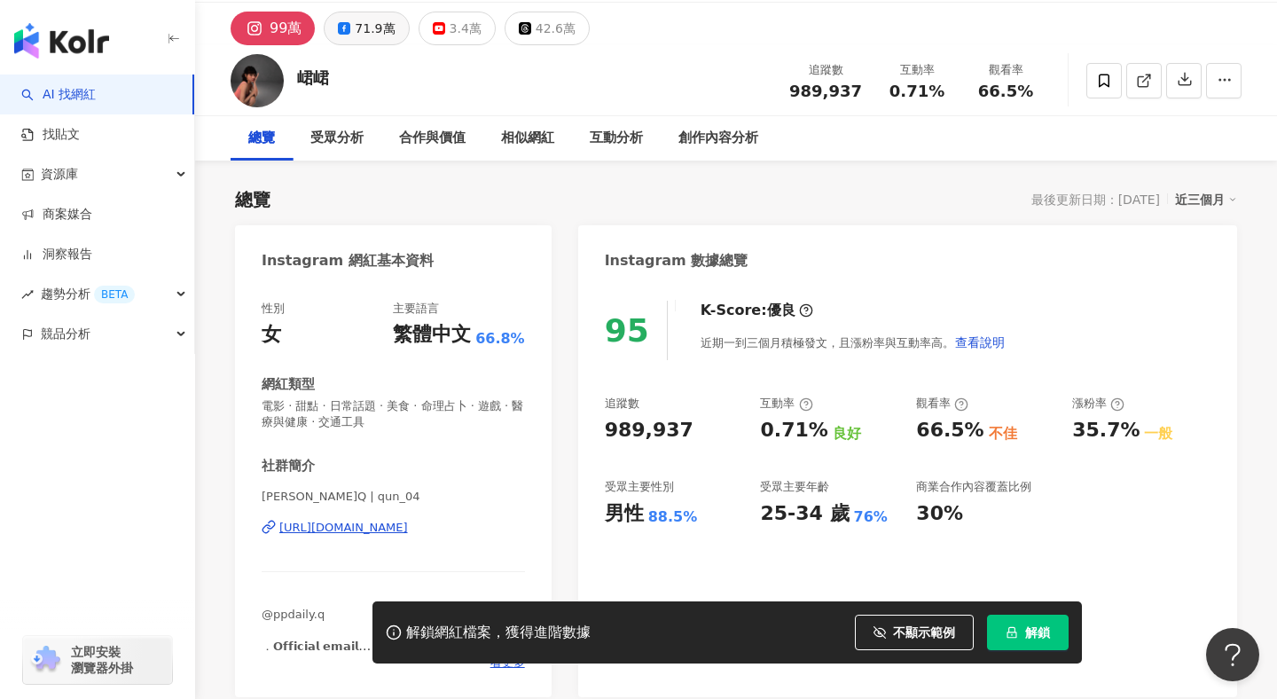
click at [359, 28] on div "71.9萬" at bounding box center [375, 28] width 40 height 25
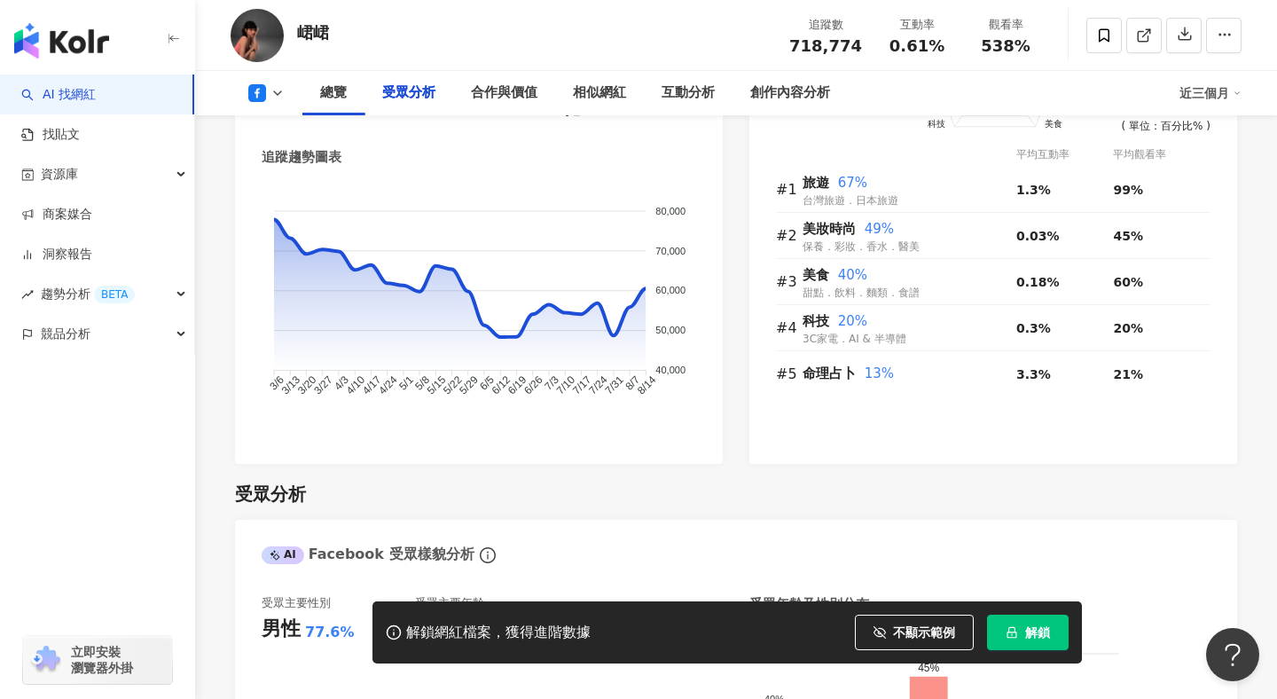
scroll to position [1619, 0]
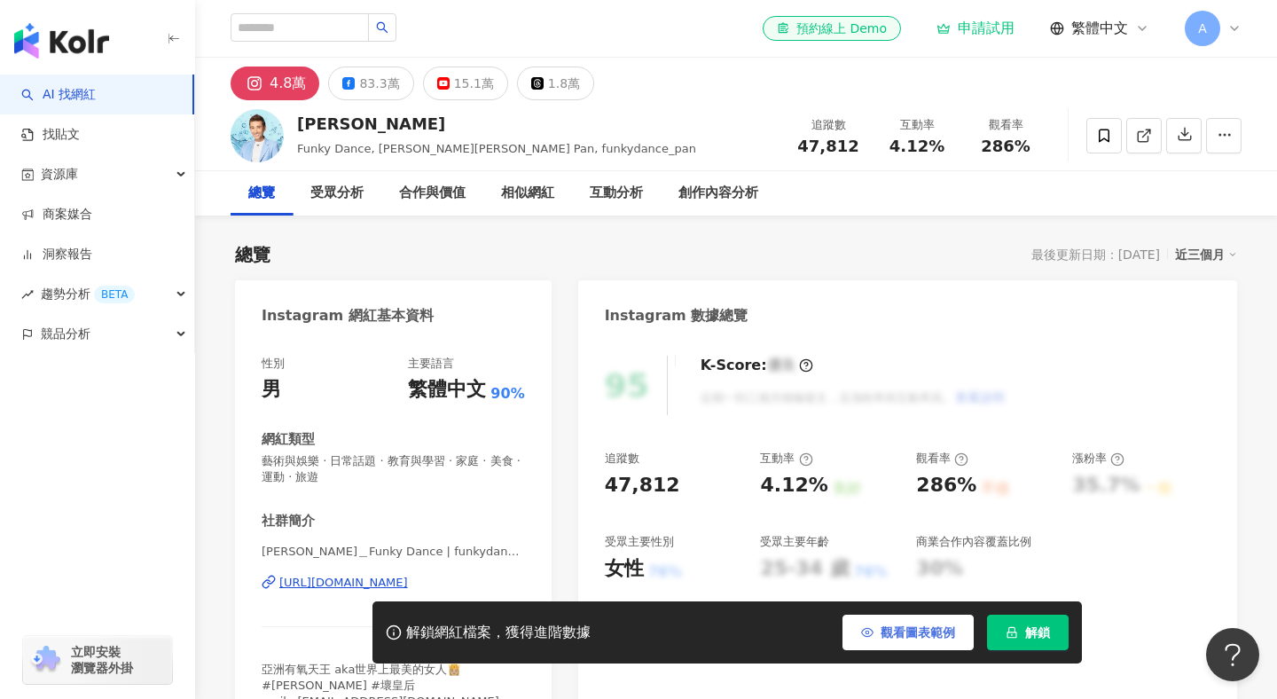
click at [909, 632] on span "觀看圖表範例" at bounding box center [918, 632] width 75 height 14
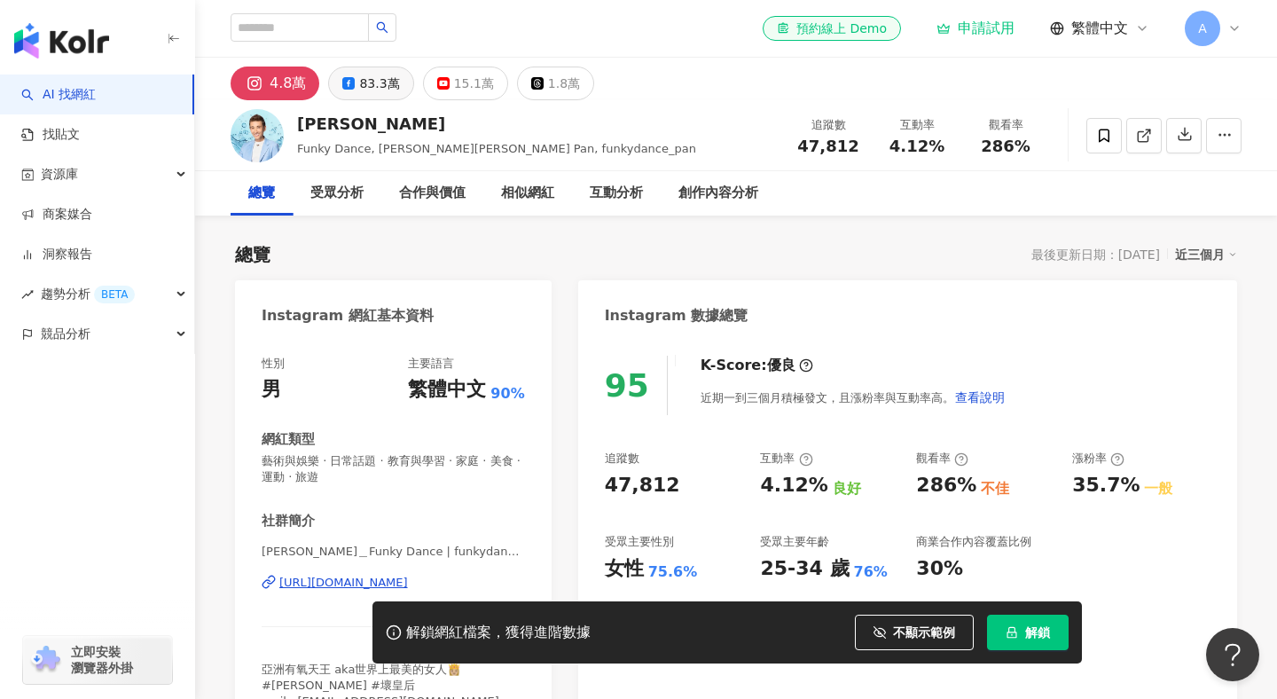
click at [367, 82] on div "83.3萬" at bounding box center [379, 83] width 40 height 25
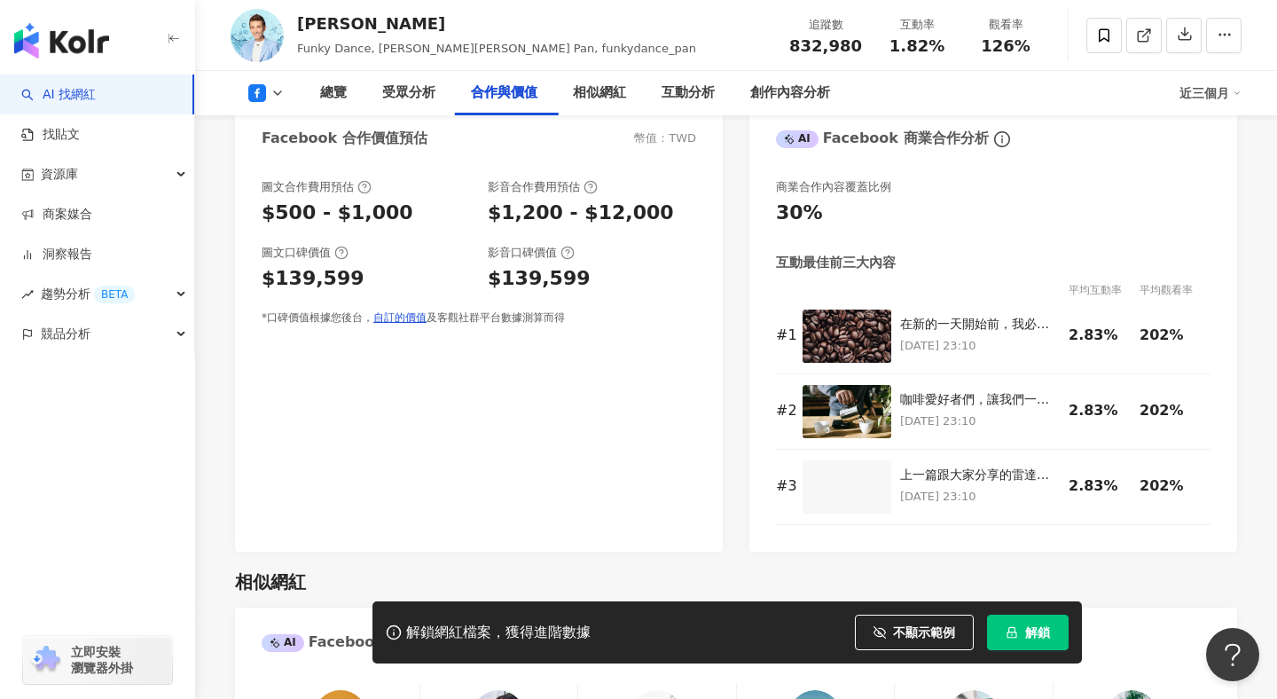
scroll to position [2378, 0]
